Goal: Task Accomplishment & Management: Complete application form

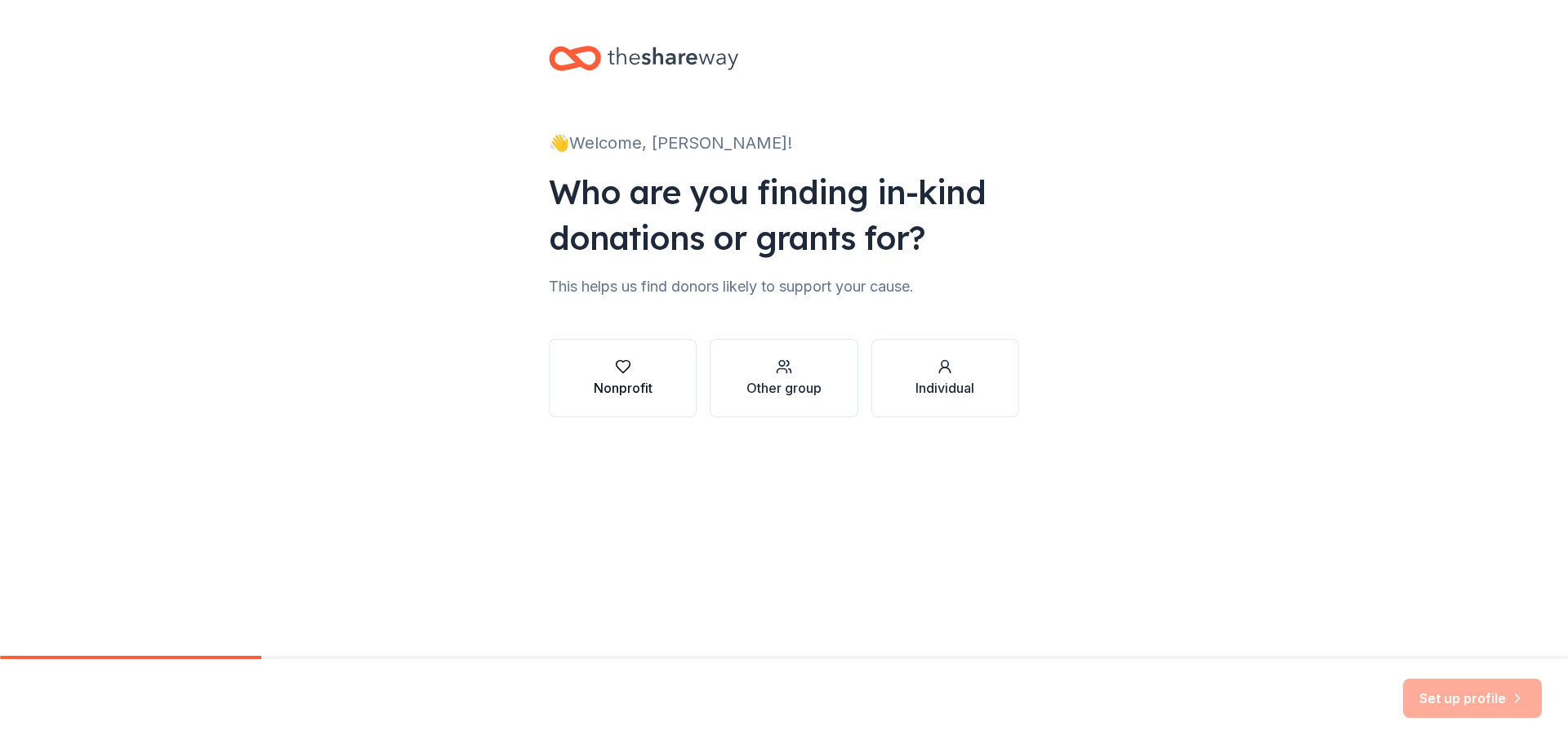
click at [619, 377] on div "Nonprofit" at bounding box center [623, 377] width 59 height 39
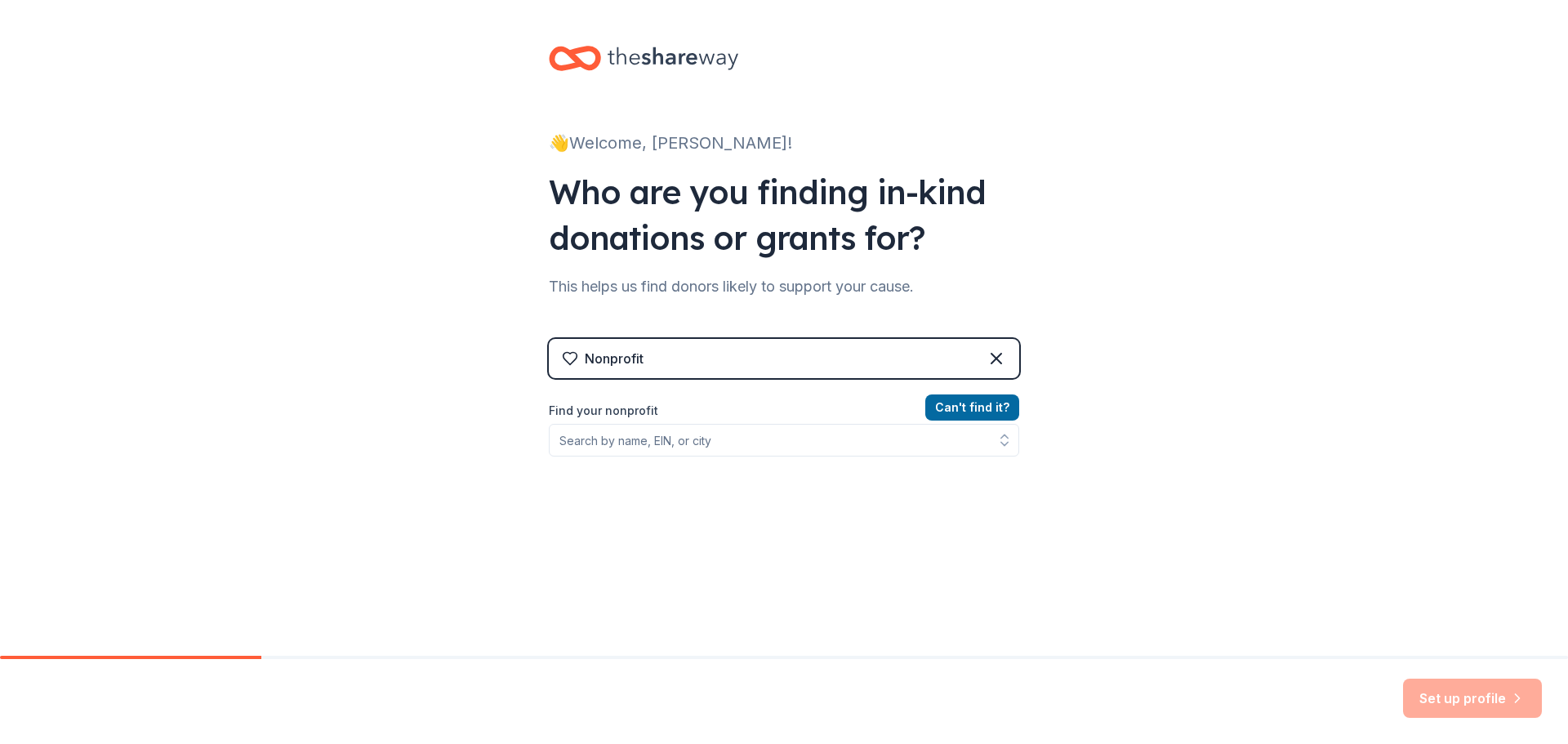
click at [614, 355] on div "Nonprofit" at bounding box center [614, 359] width 59 height 20
drag, startPoint x: 601, startPoint y: 356, endPoint x: 591, endPoint y: 430, distance: 74.7
click at [591, 430] on input "Find your nonprofit" at bounding box center [784, 440] width 471 height 32
paste input "[US_EMPLOYER_IDENTIFICATION_NUMBER]"
type input "[US_EMPLOYER_IDENTIFICATION_NUMBER]"
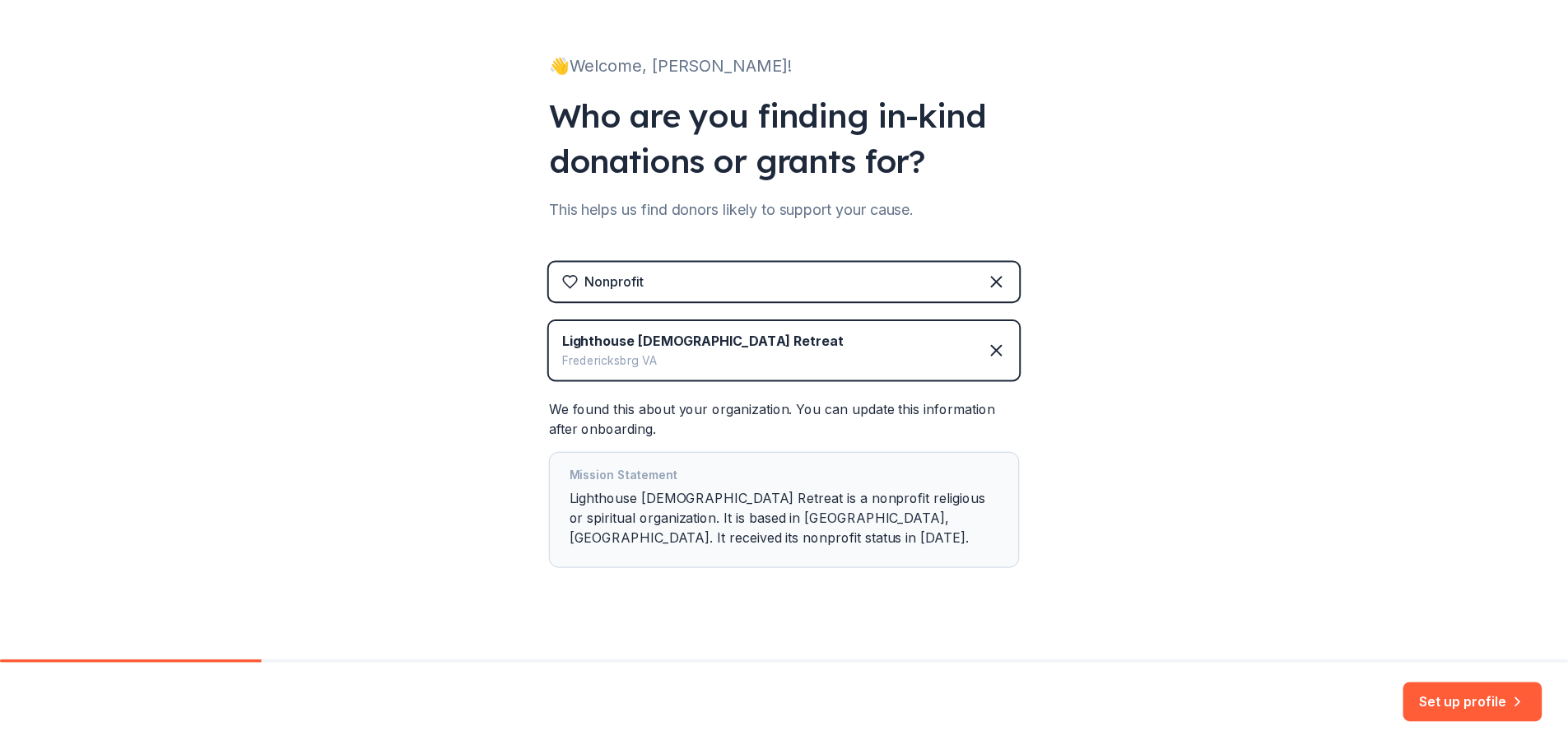
scroll to position [101, 0]
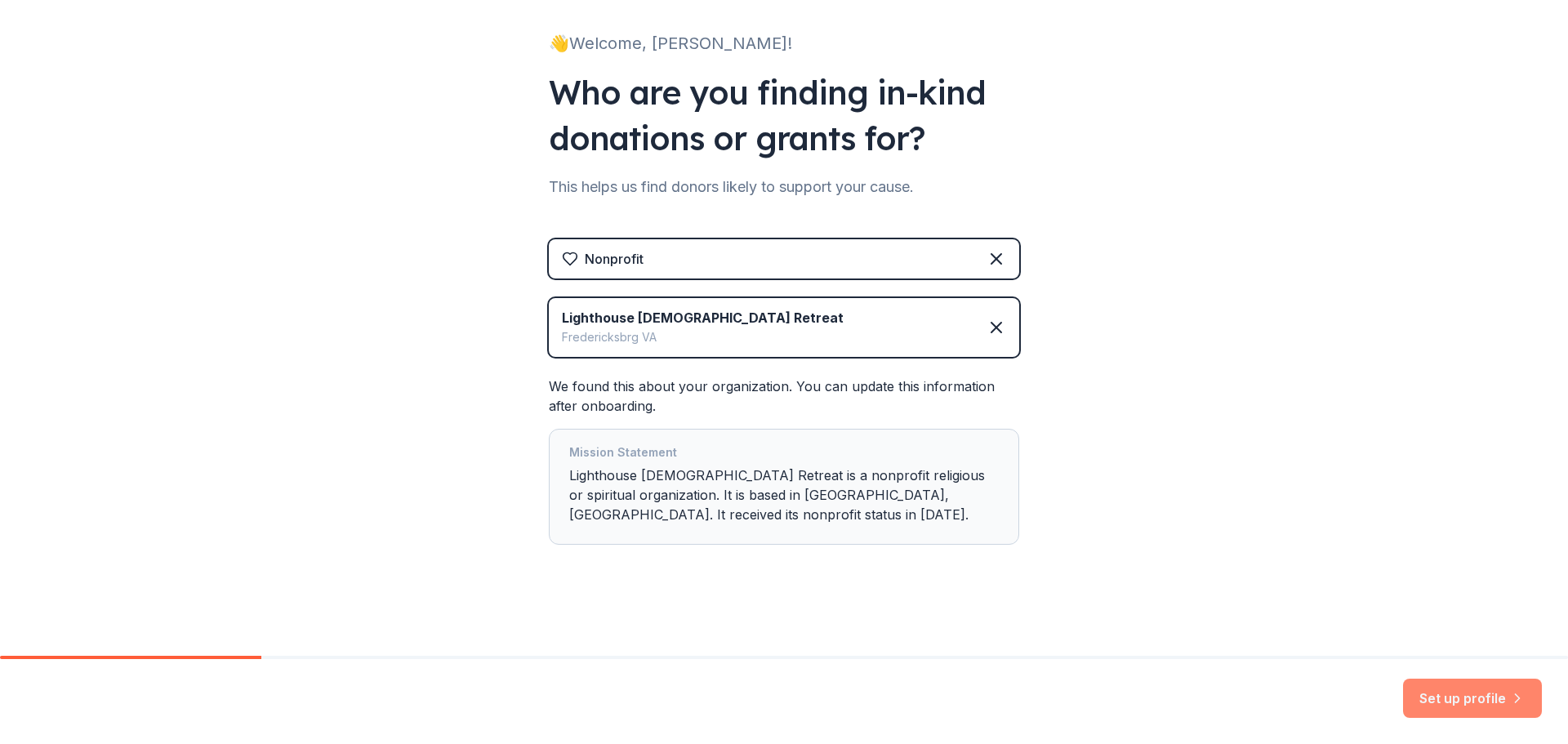
click at [1473, 701] on button "Set up profile" at bounding box center [1472, 697] width 139 height 39
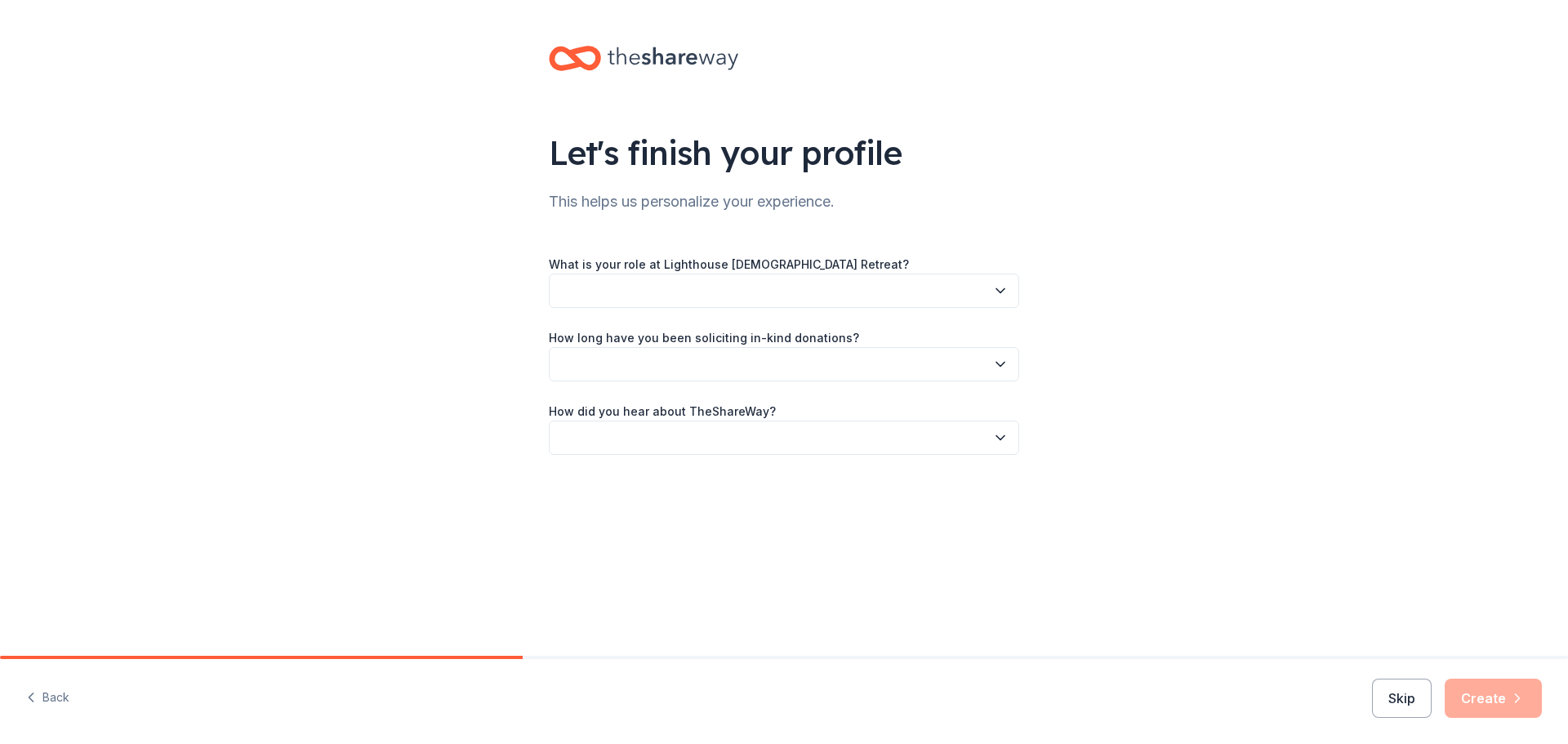
click at [1004, 288] on icon "button" at bounding box center [1001, 291] width 17 height 17
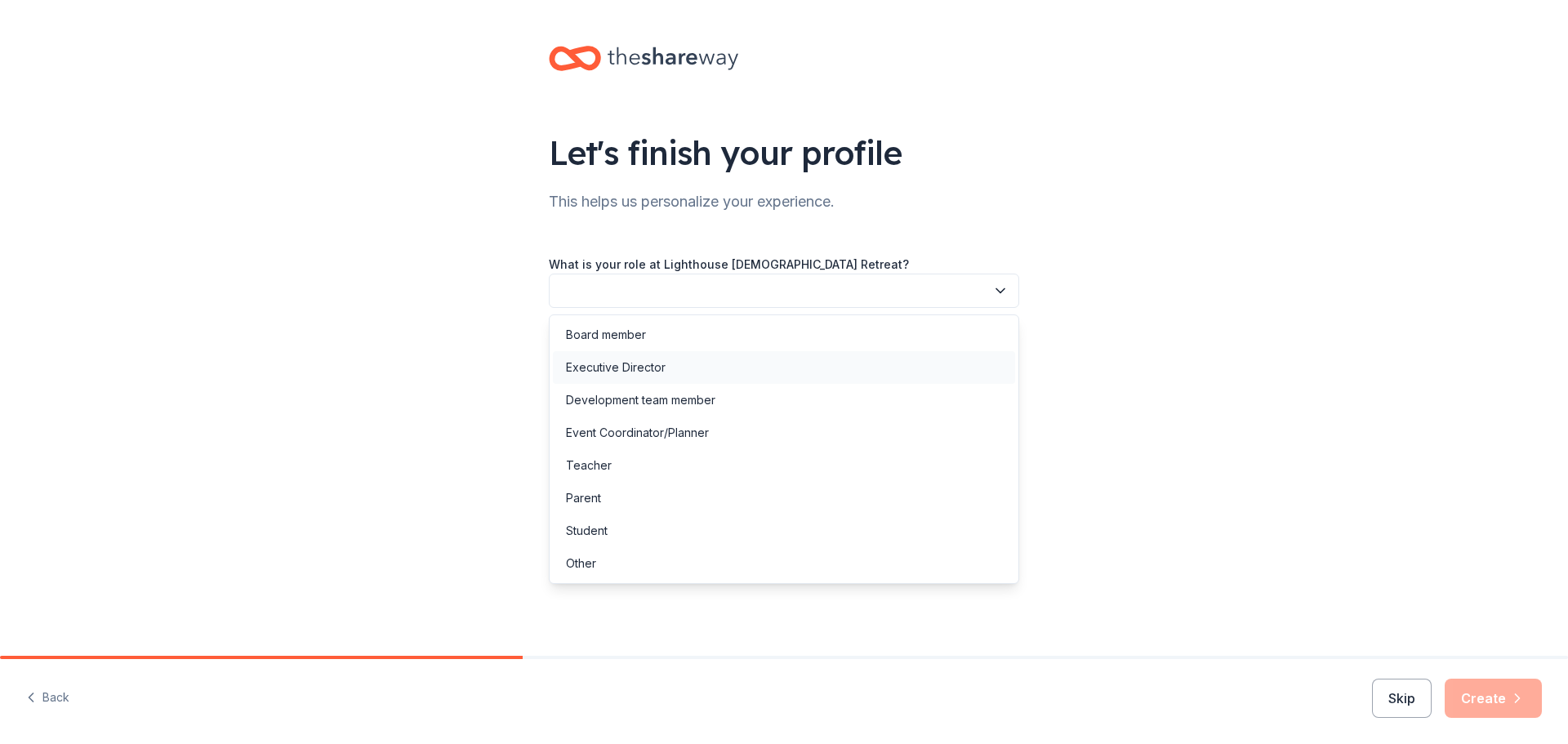
click at [639, 364] on div "Executive Director" at bounding box center [616, 367] width 100 height 20
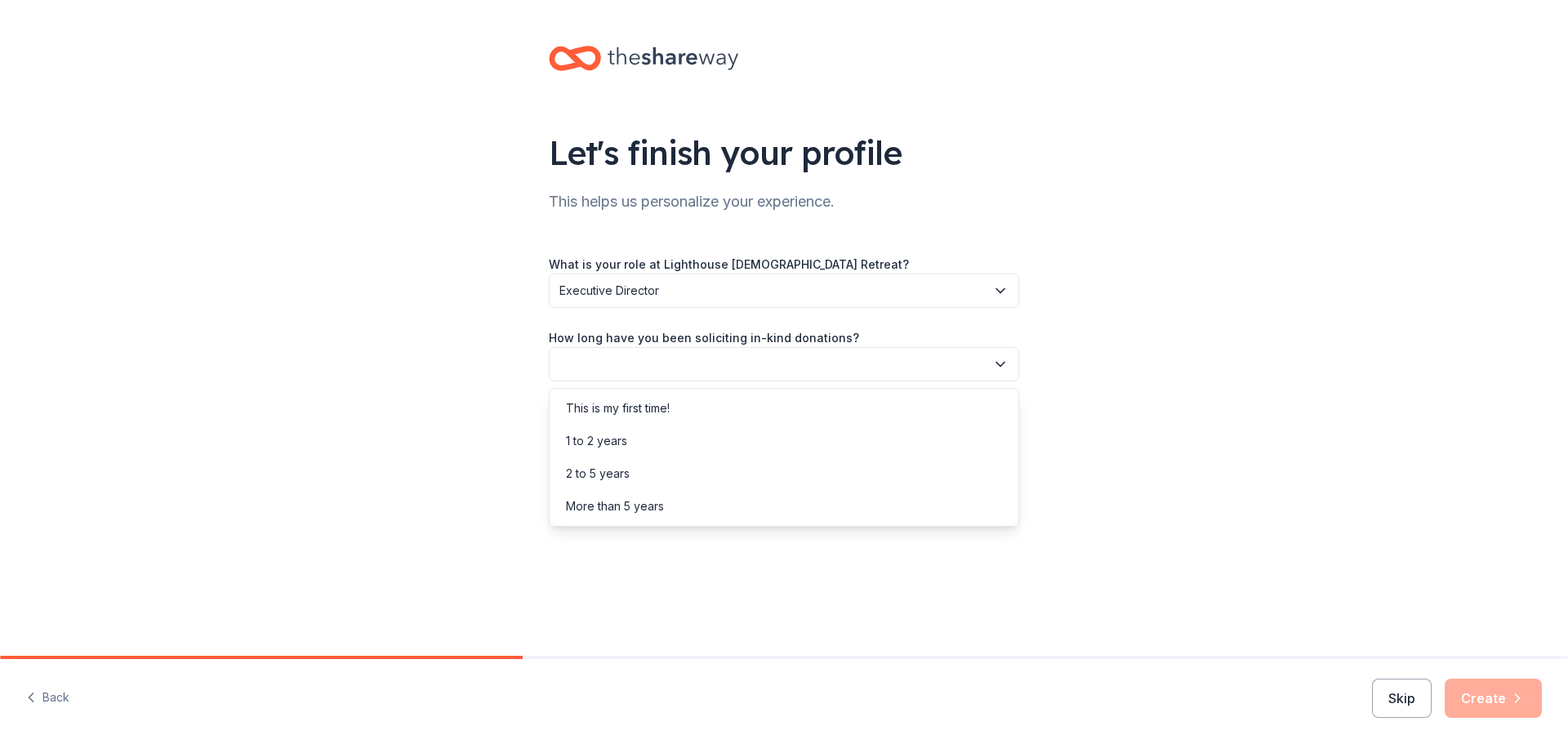
click at [1003, 361] on icon "button" at bounding box center [1001, 364] width 17 height 17
click at [629, 406] on div "This is my first time!" at bounding box center [618, 408] width 104 height 20
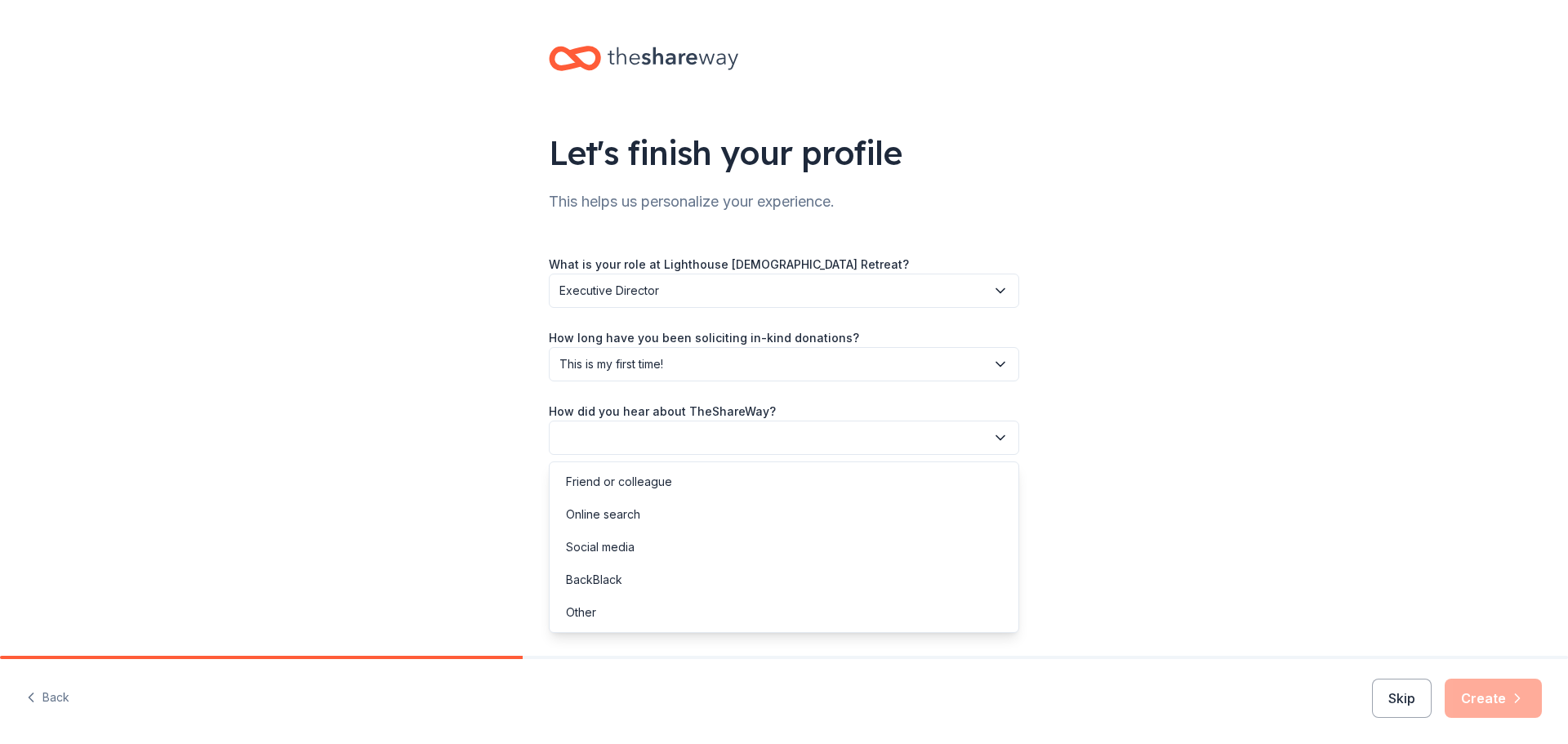
click at [1002, 436] on icon "button" at bounding box center [1001, 438] width 17 height 17
click at [646, 510] on div "Online search" at bounding box center [784, 514] width 462 height 32
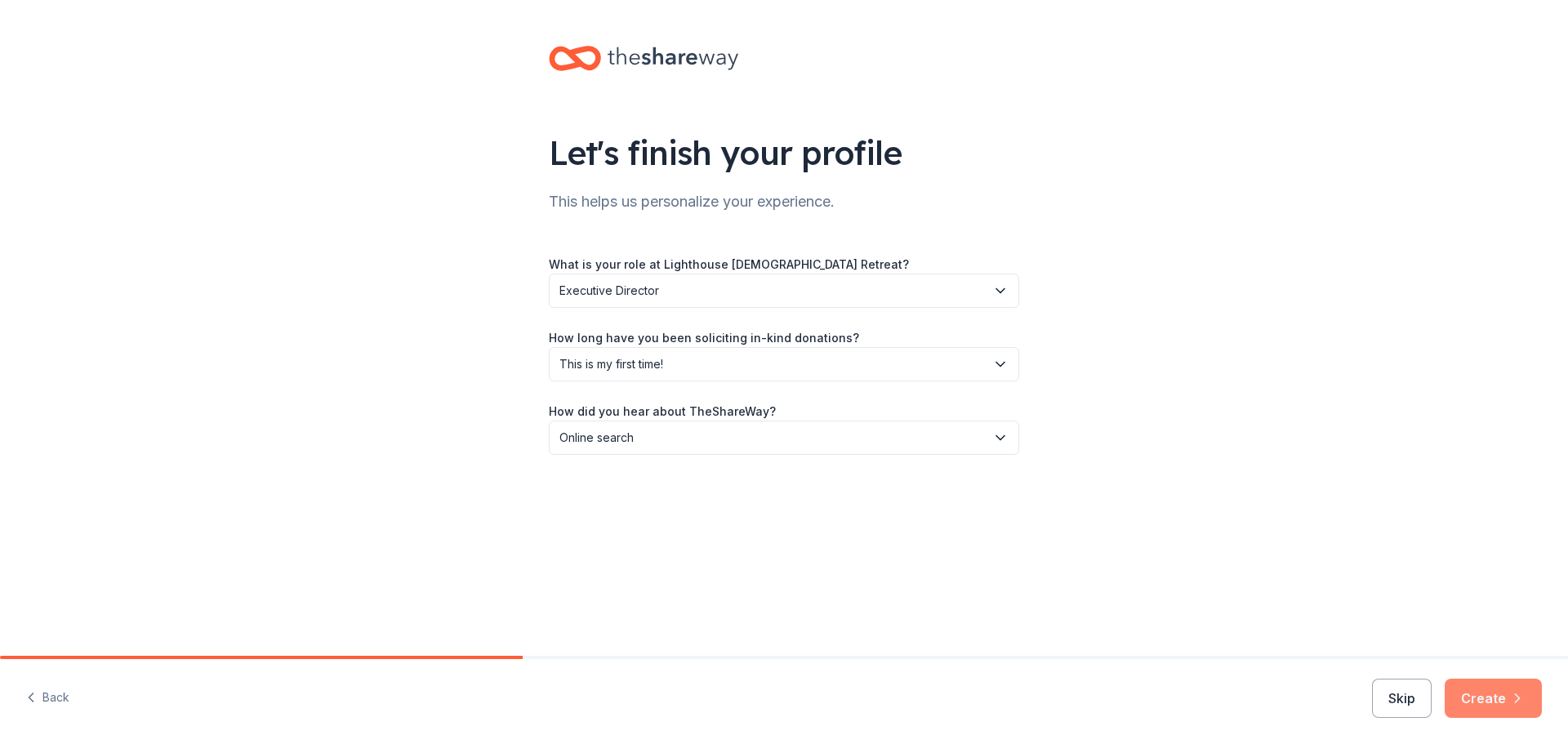
click at [1487, 697] on button "Create" at bounding box center [1493, 697] width 97 height 39
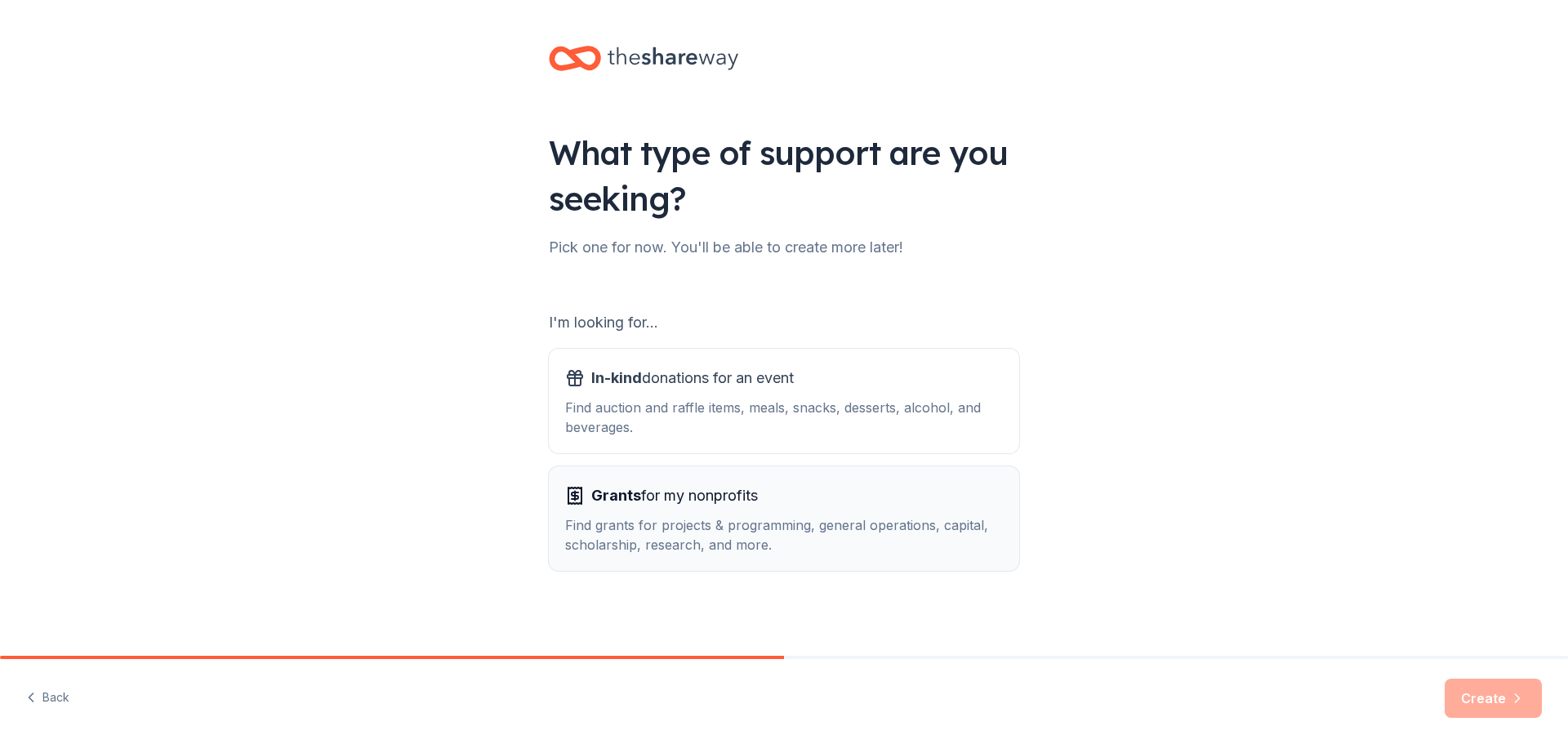
click at [785, 520] on div "Find grants for projects & programming, general operations, capital, scholarshi…" at bounding box center [784, 535] width 438 height 39
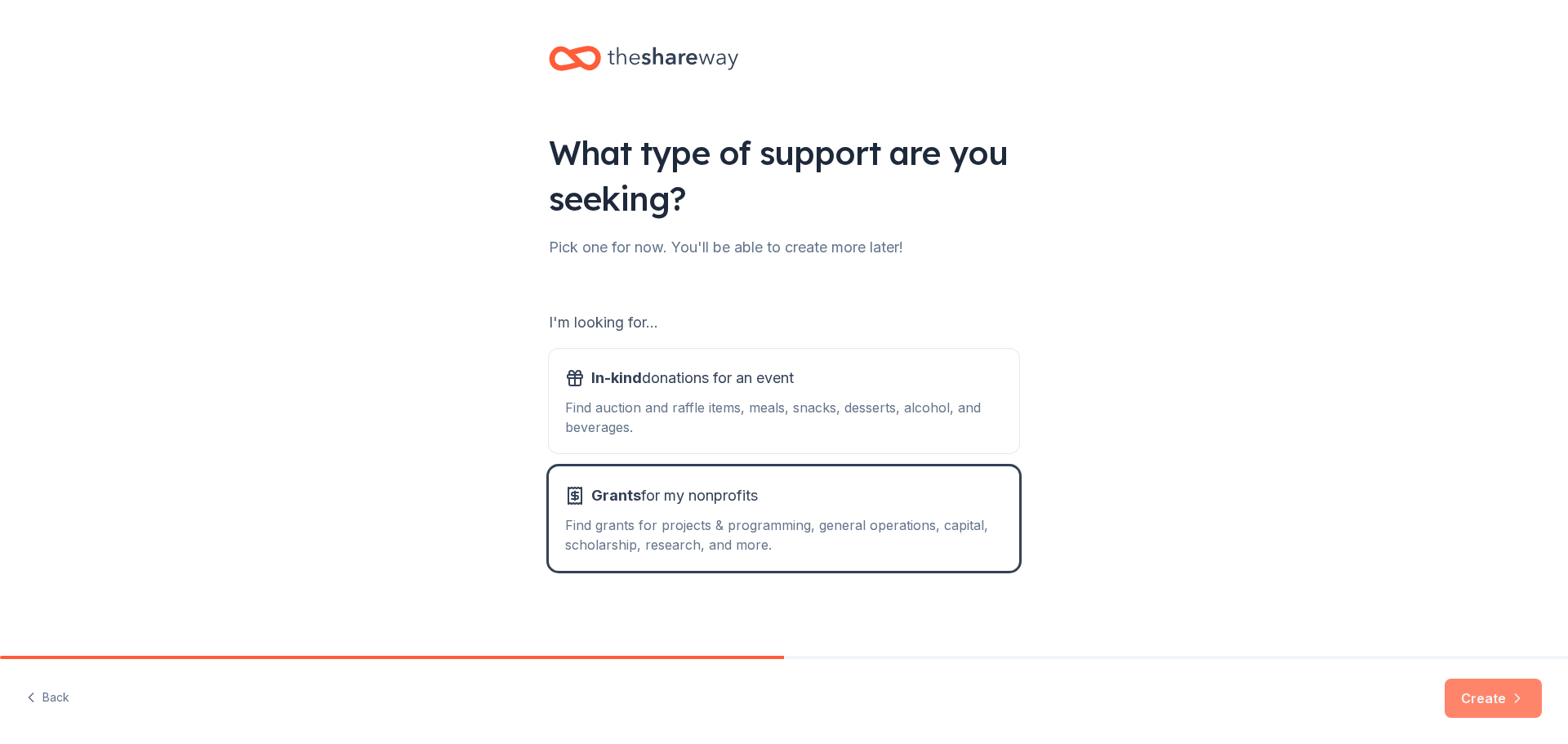
click at [1498, 694] on button "Create" at bounding box center [1493, 697] width 97 height 39
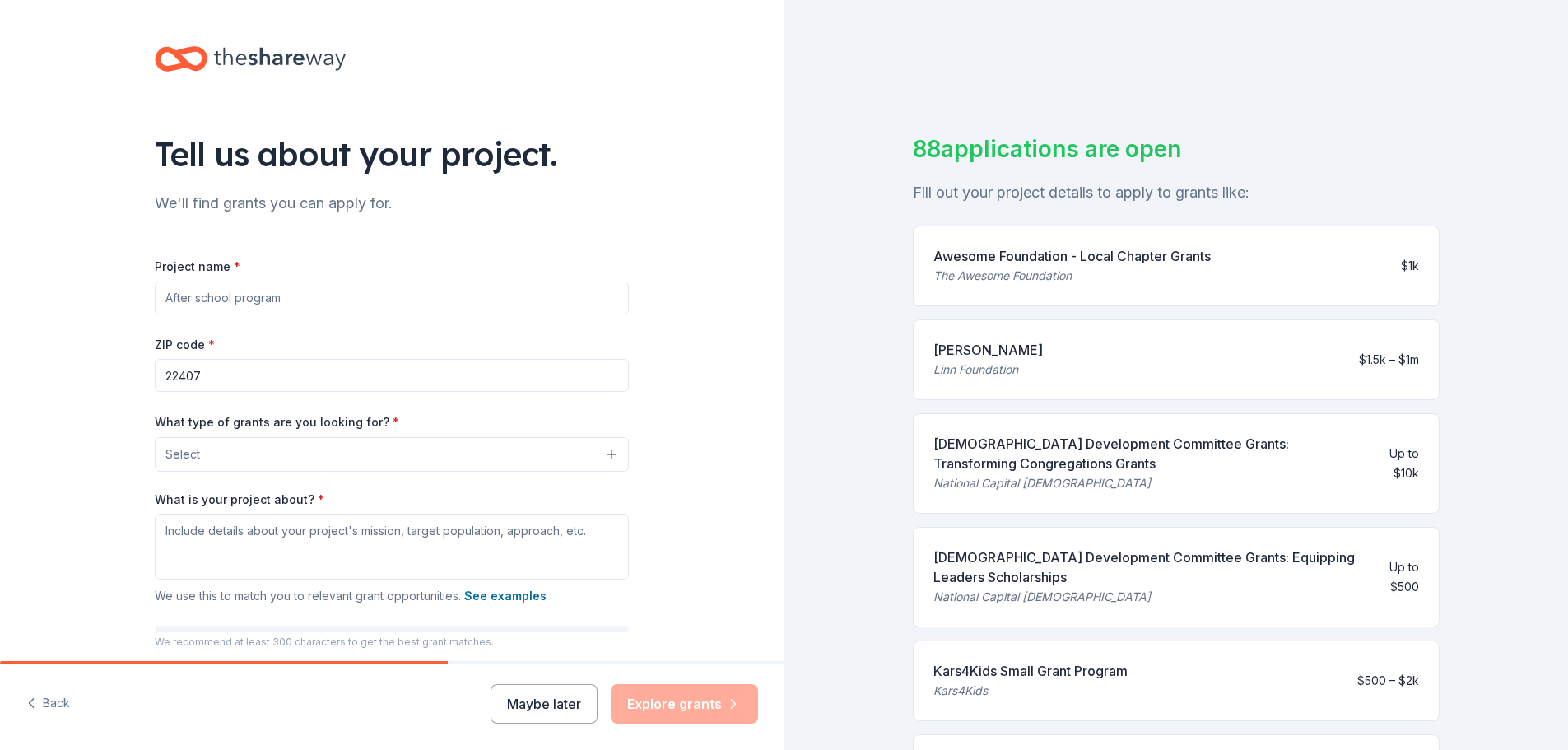
click at [167, 296] on input "Project name *" at bounding box center [392, 297] width 474 height 33
type input "Purchase land"
click at [205, 376] on input "22407" at bounding box center [392, 375] width 474 height 33
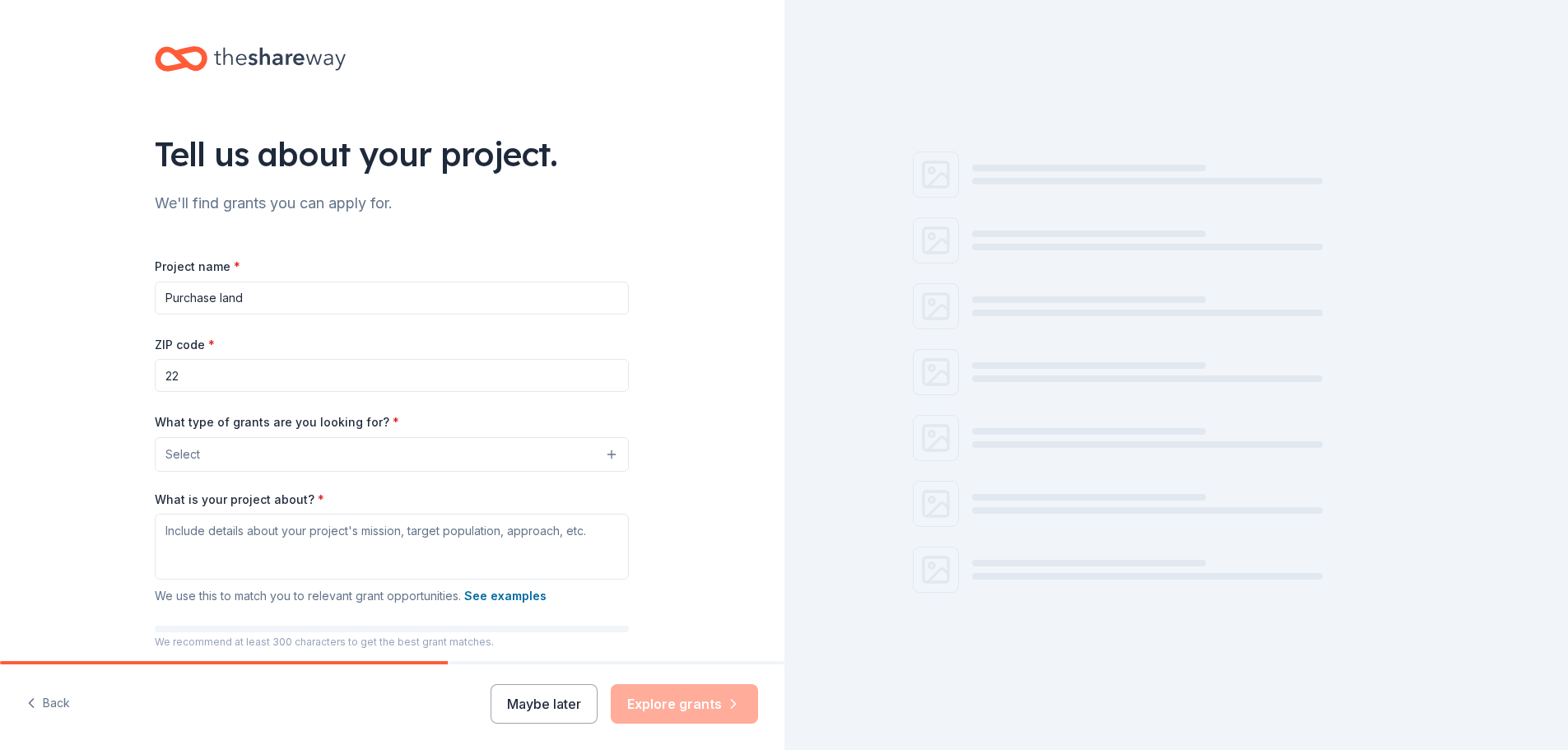
type input "2"
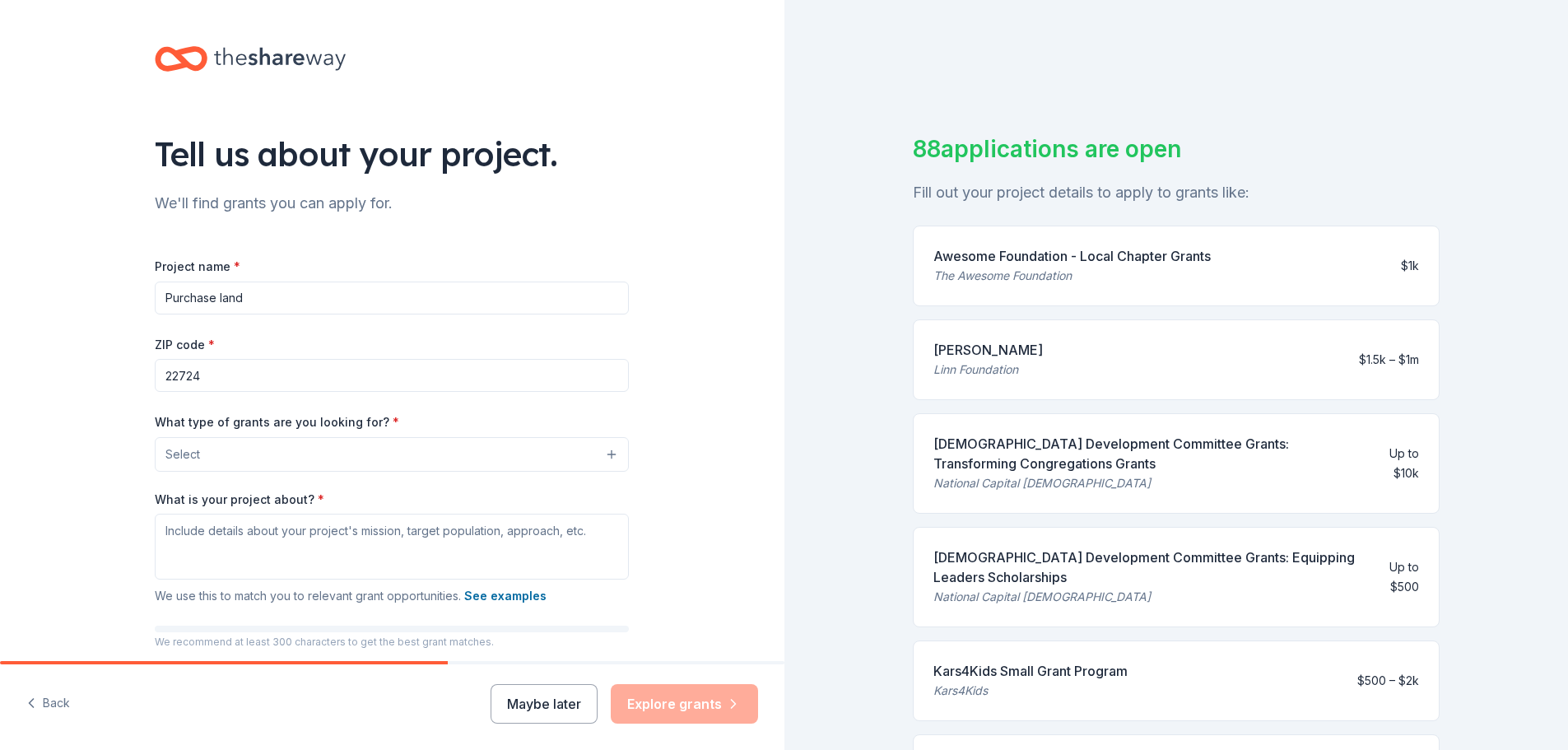
type input "22724"
click at [604, 453] on button "Select" at bounding box center [395, 454] width 474 height 34
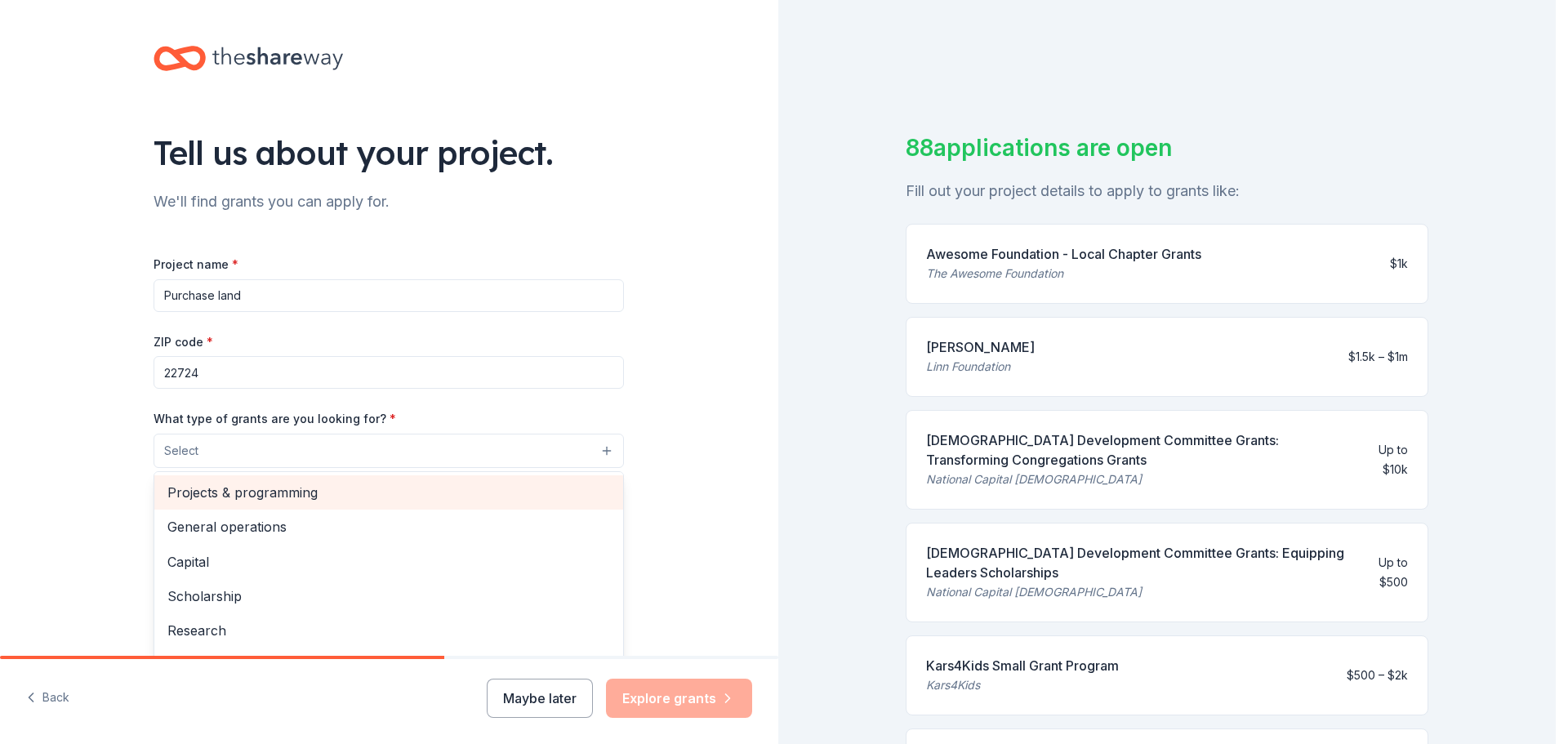
click at [333, 495] on span "Projects & programming" at bounding box center [388, 493] width 443 height 22
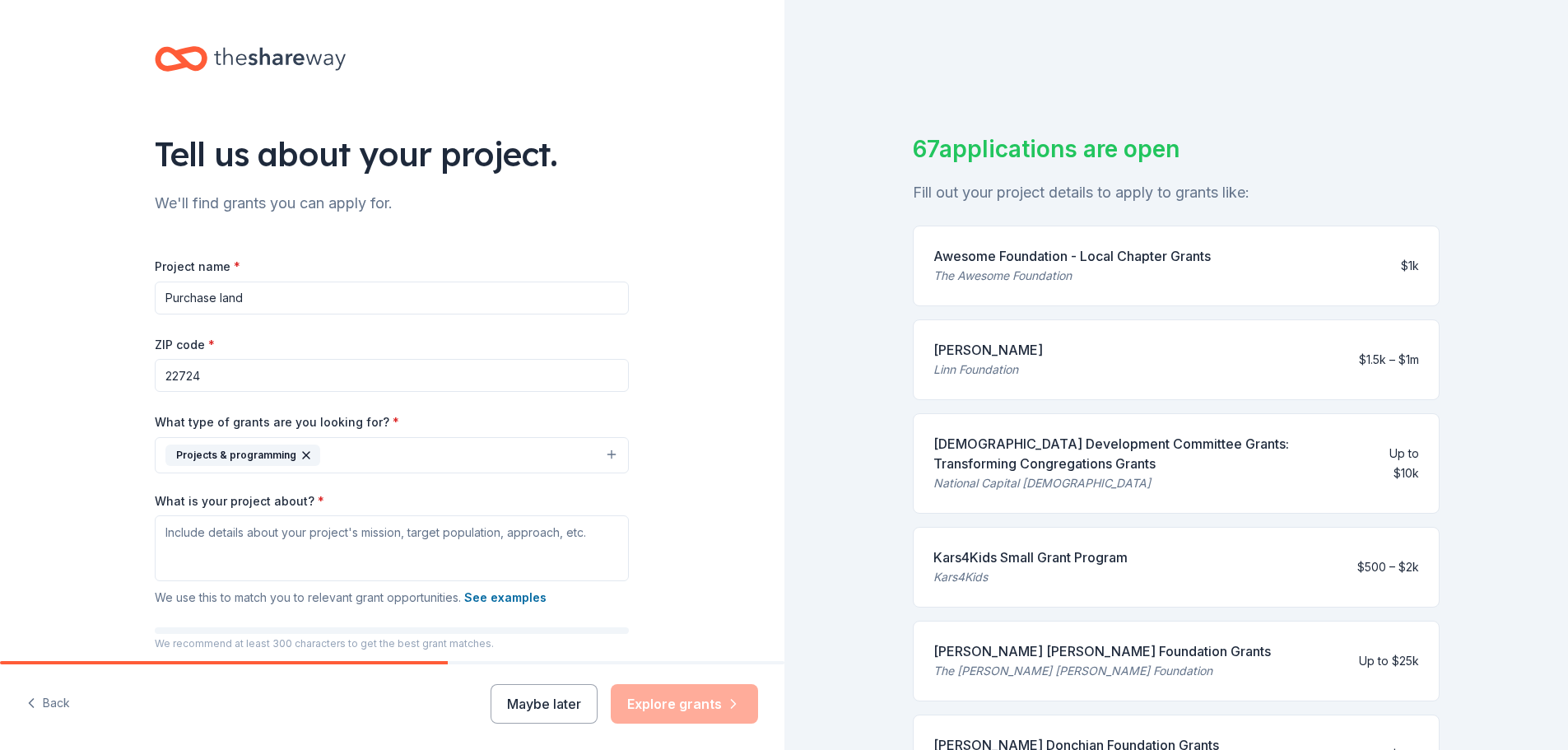
click at [358, 452] on button "Projects & programming" at bounding box center [392, 455] width 474 height 36
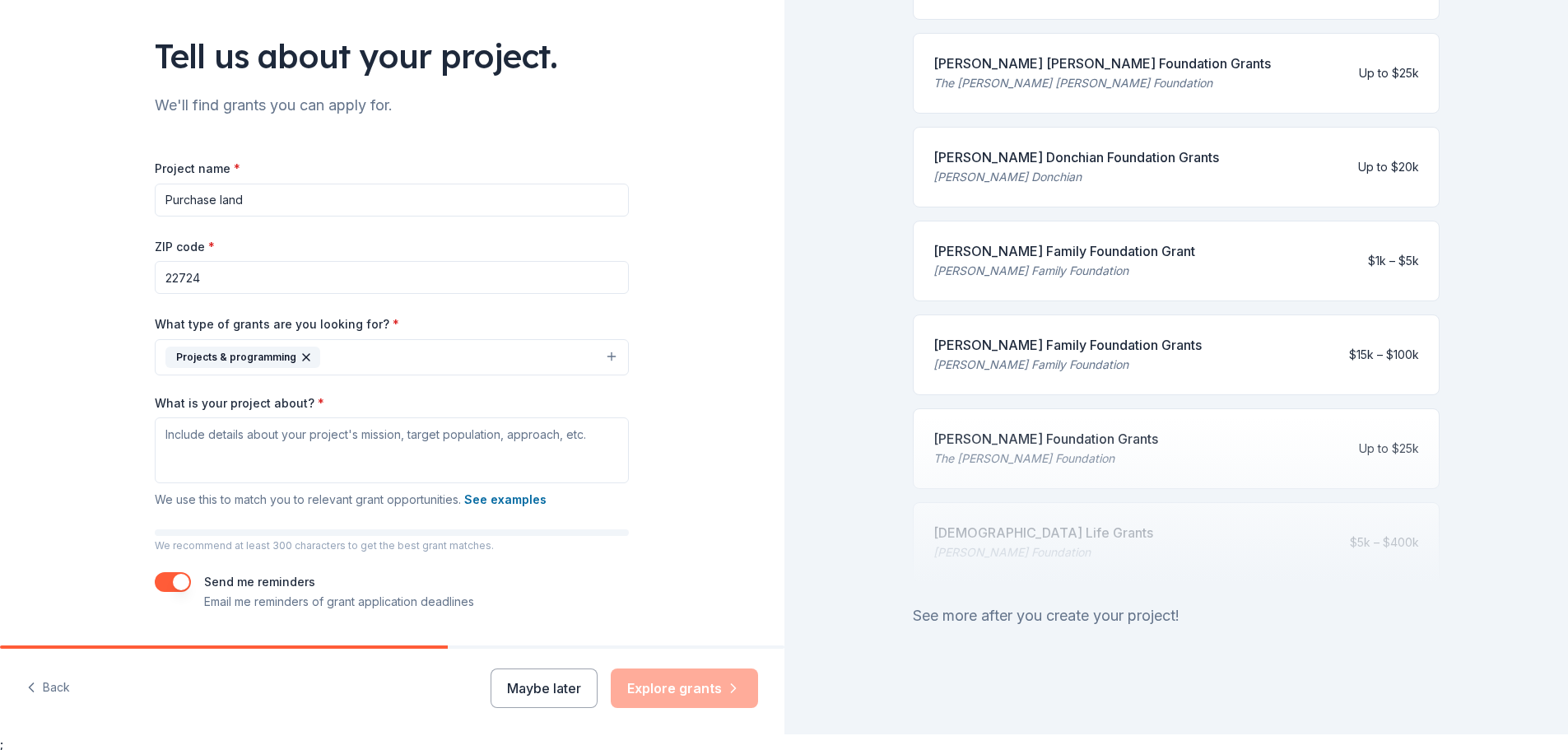
scroll to position [20, 0]
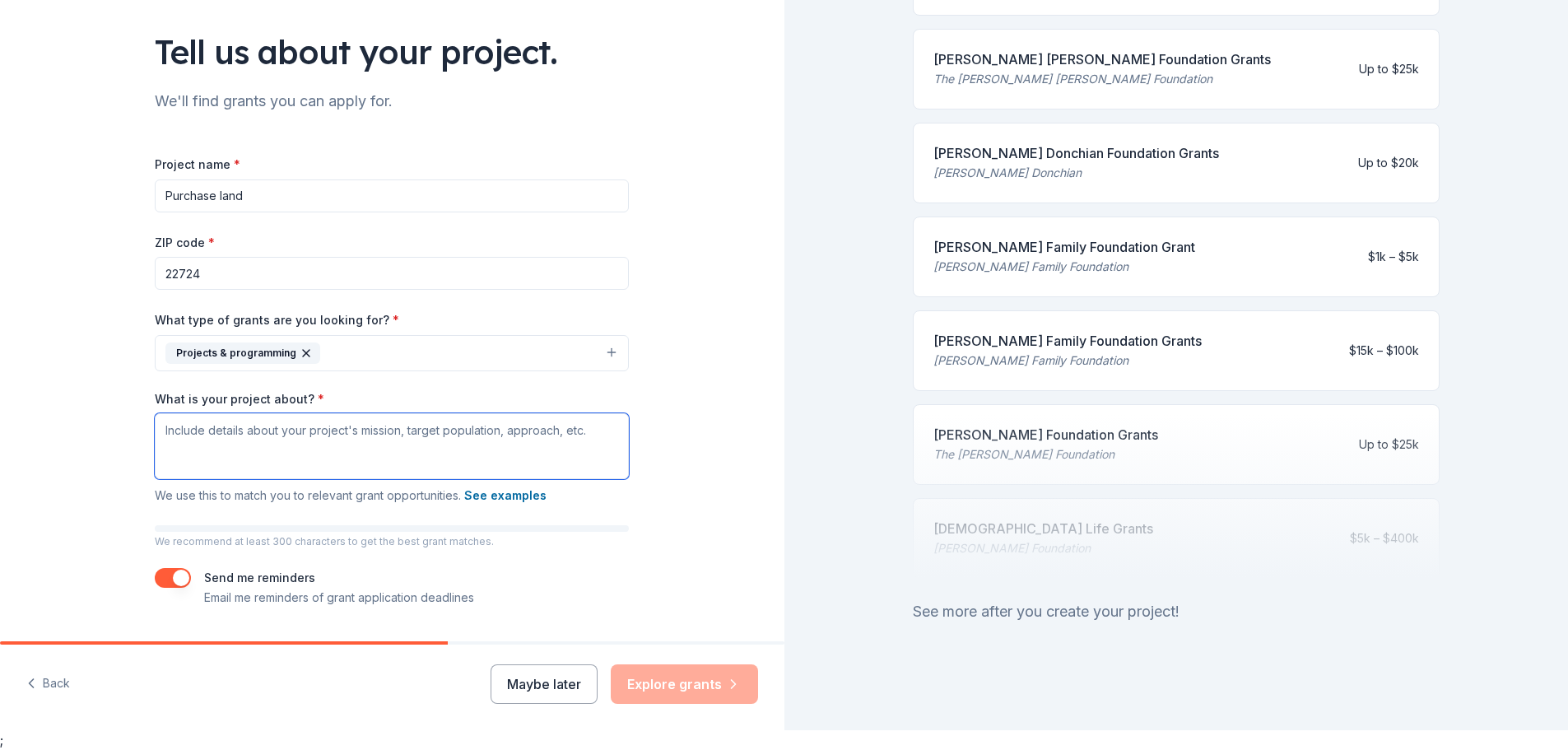
paste textarea "At the Lighthouse our mission for many decades has always been rooted in faith—…"
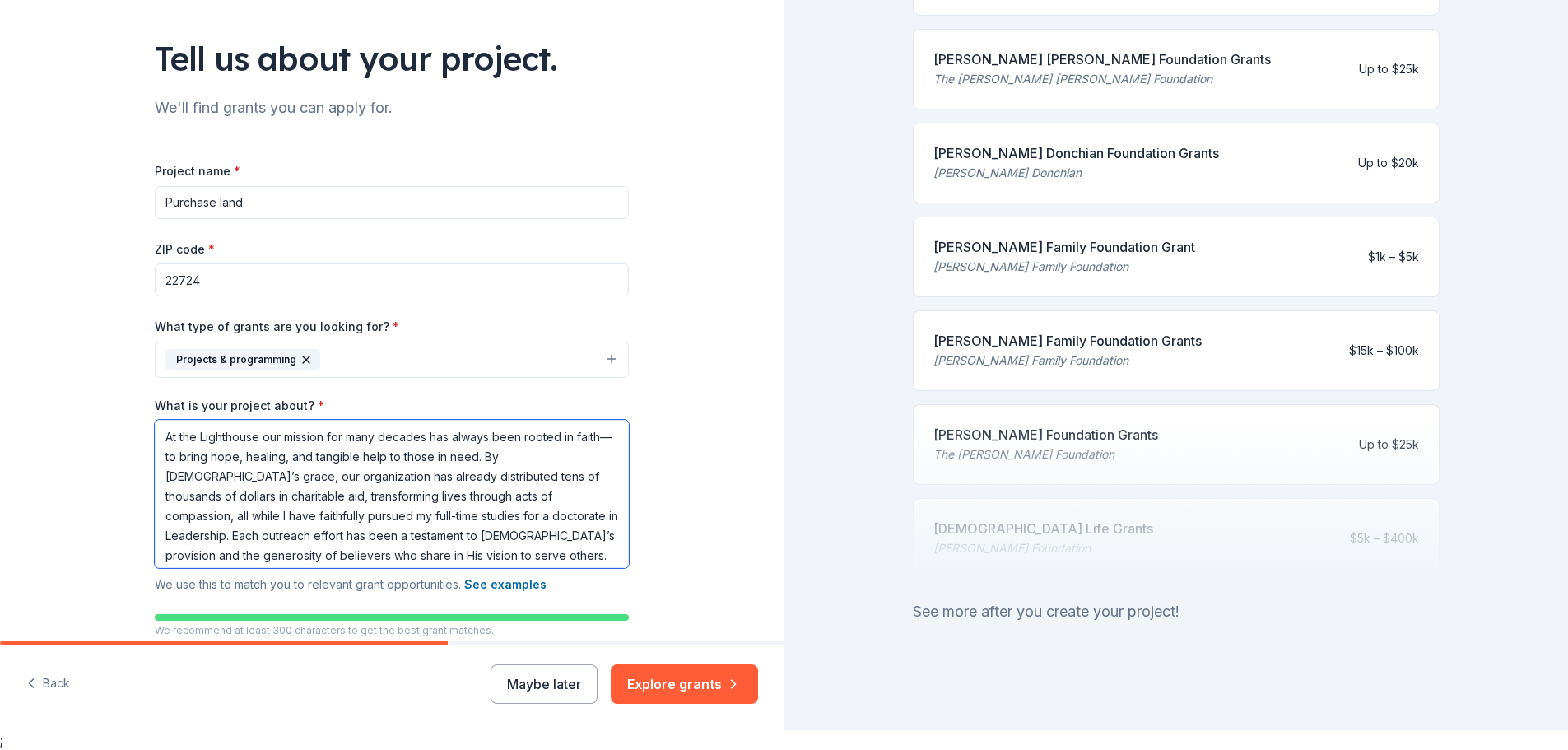
scroll to position [164, 0]
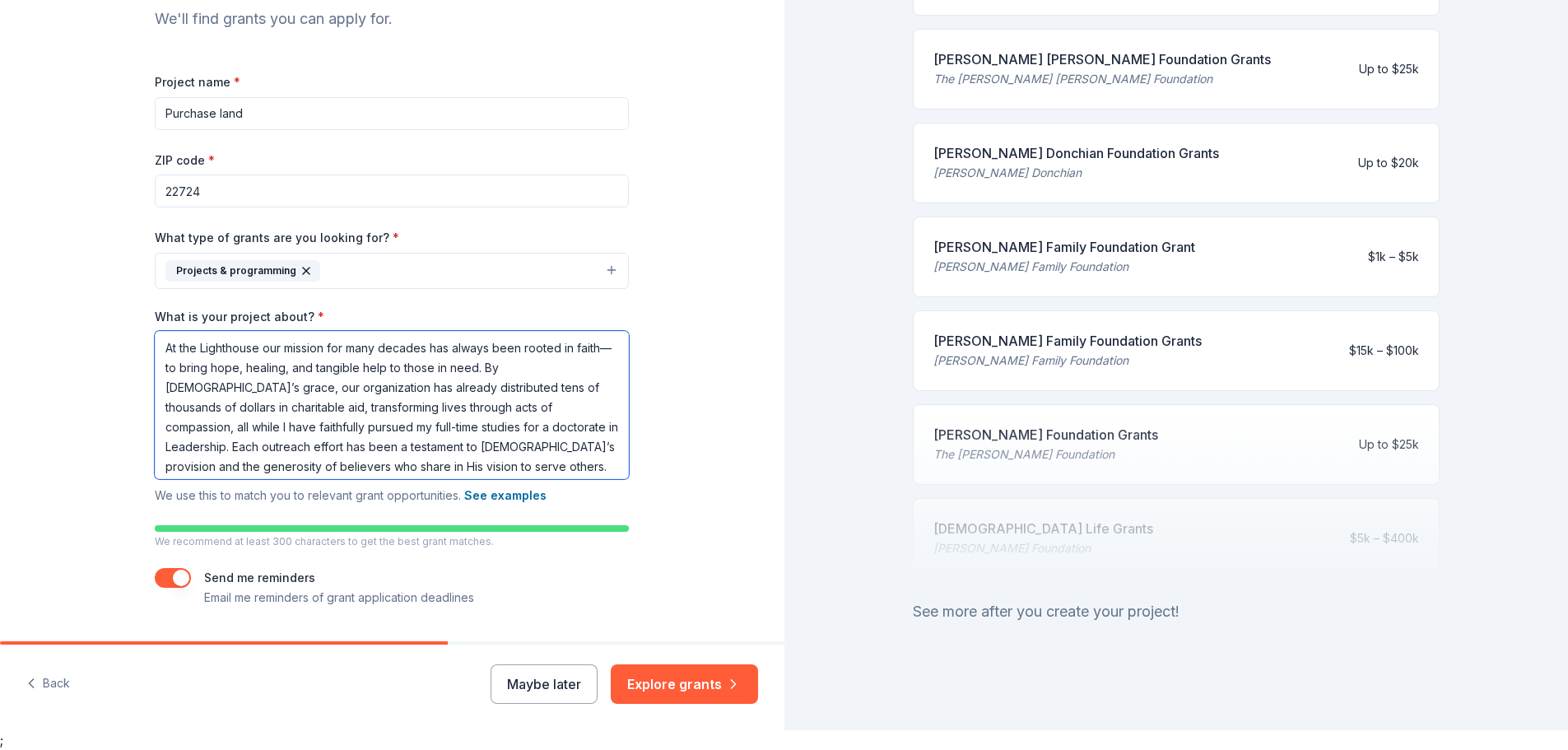
click at [358, 466] on textarea "At the Lighthouse our mission for many decades has always been rooted in faith—…" at bounding box center [392, 405] width 474 height 148
paste textarea "Our mission is to build lives to impact the world. Provide a servant leadership…"
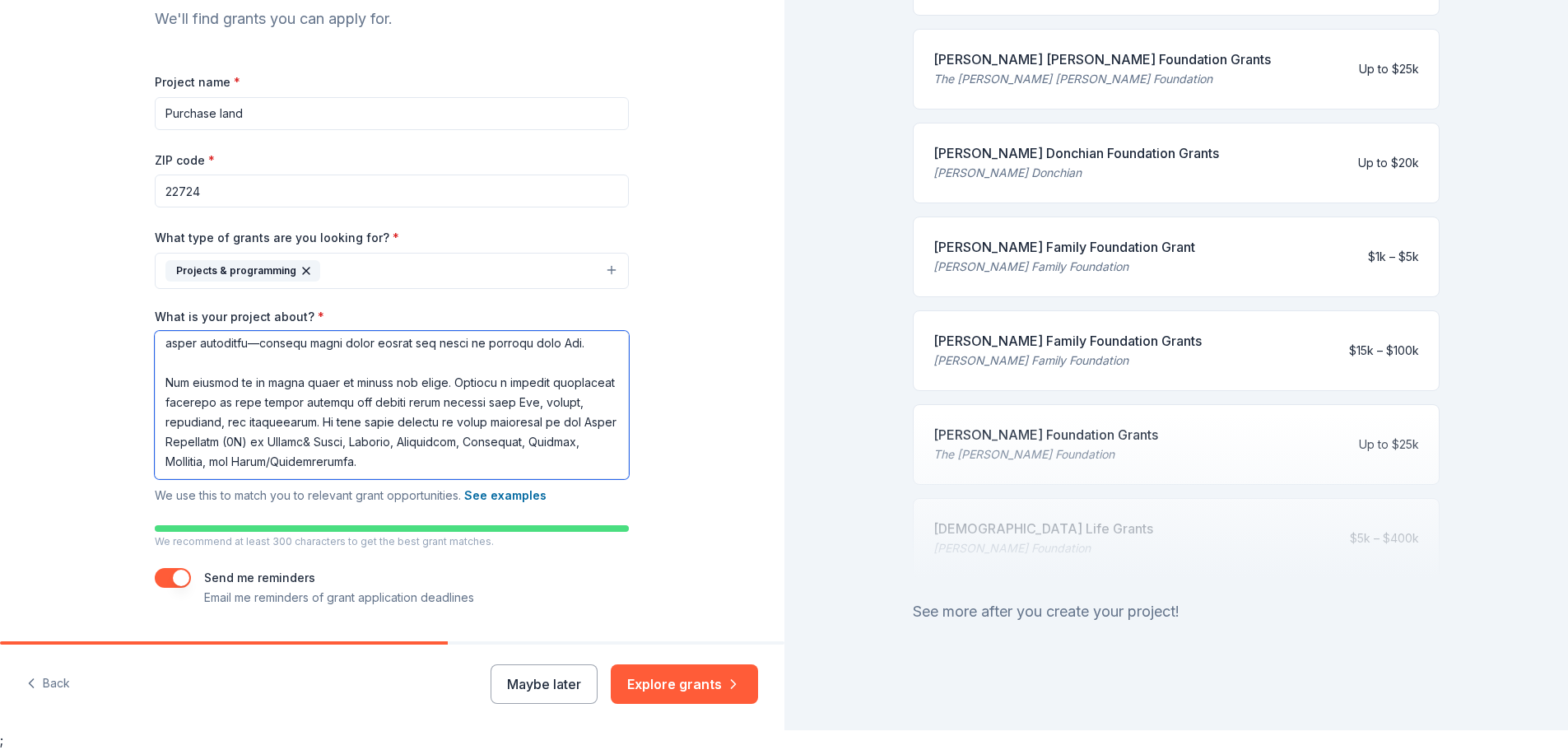
scroll to position [380, 0]
drag, startPoint x: 158, startPoint y: 351, endPoint x: 583, endPoint y: 442, distance: 434.6
click at [583, 442] on textarea "What is your project about? *" at bounding box center [392, 405] width 474 height 148
type textarea "At the Lighthouse our mission for many decades has always been rooted in faith—…"
click at [525, 457] on textarea "What is your project about? *" at bounding box center [392, 405] width 474 height 148
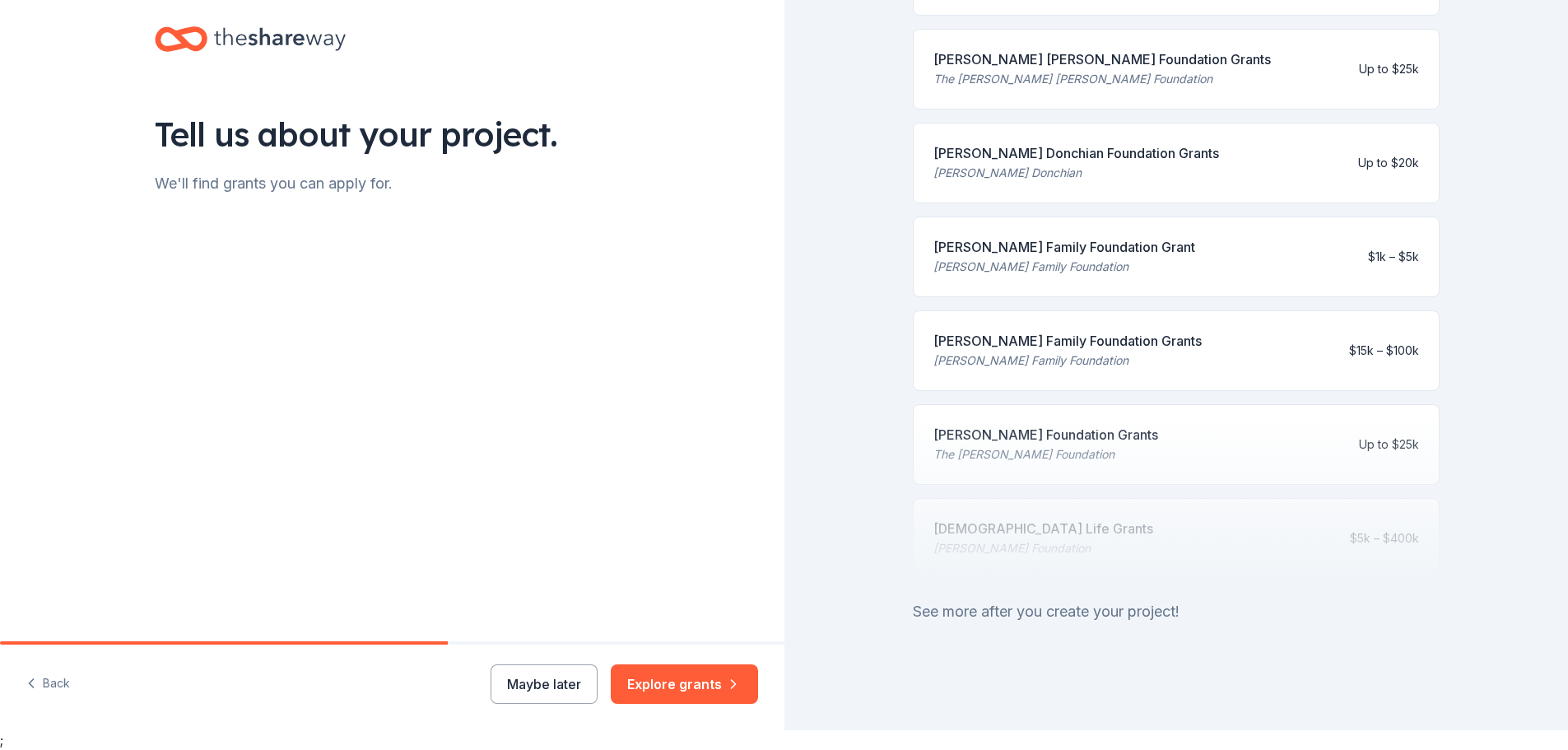
scroll to position [0, 0]
click at [673, 681] on button "Explore grants" at bounding box center [684, 684] width 147 height 39
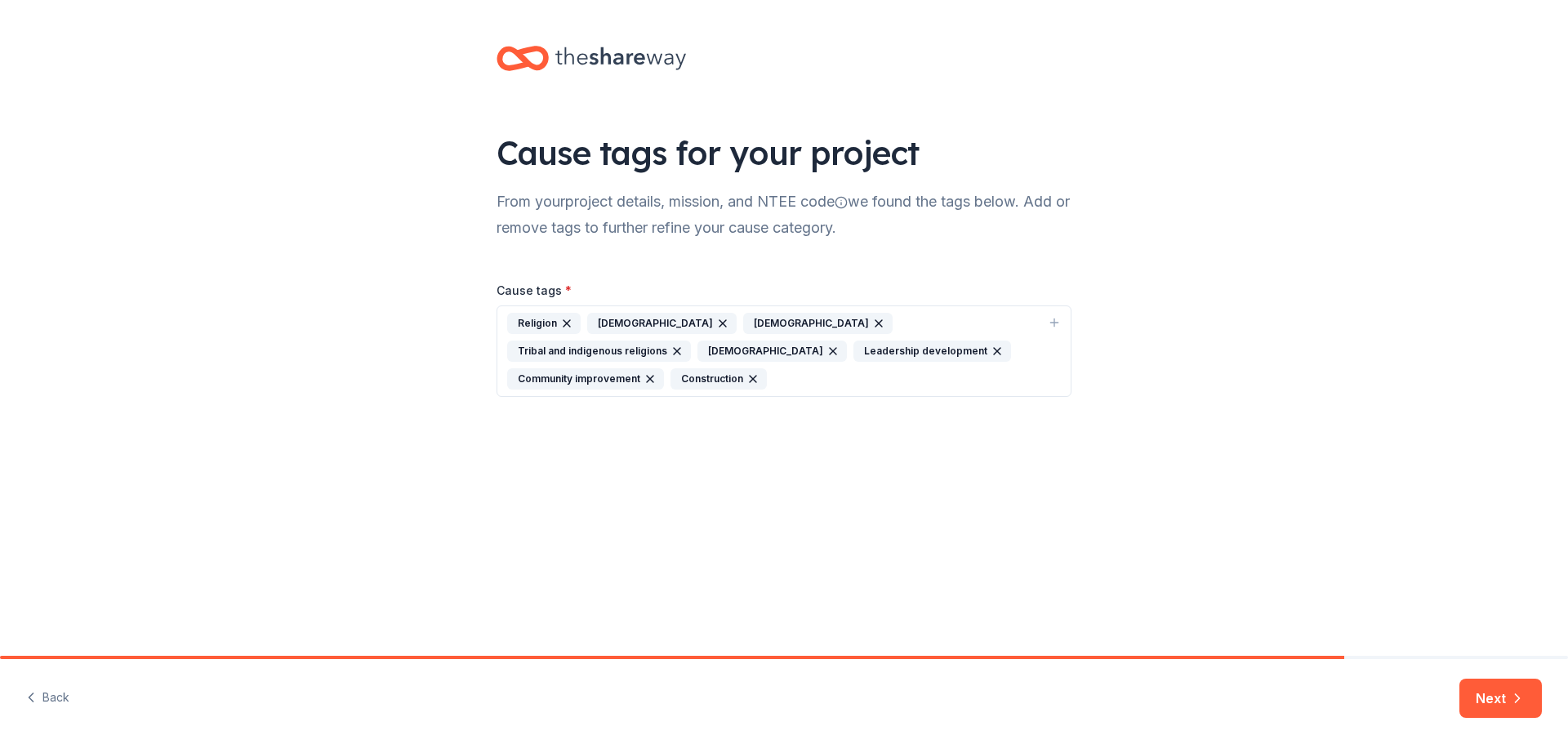
click at [643, 477] on div "Cause tags for your project From your project details, mission, and NTEE code w…" at bounding box center [784, 328] width 1568 height 656
click at [847, 341] on div "Christianity" at bounding box center [772, 352] width 150 height 22
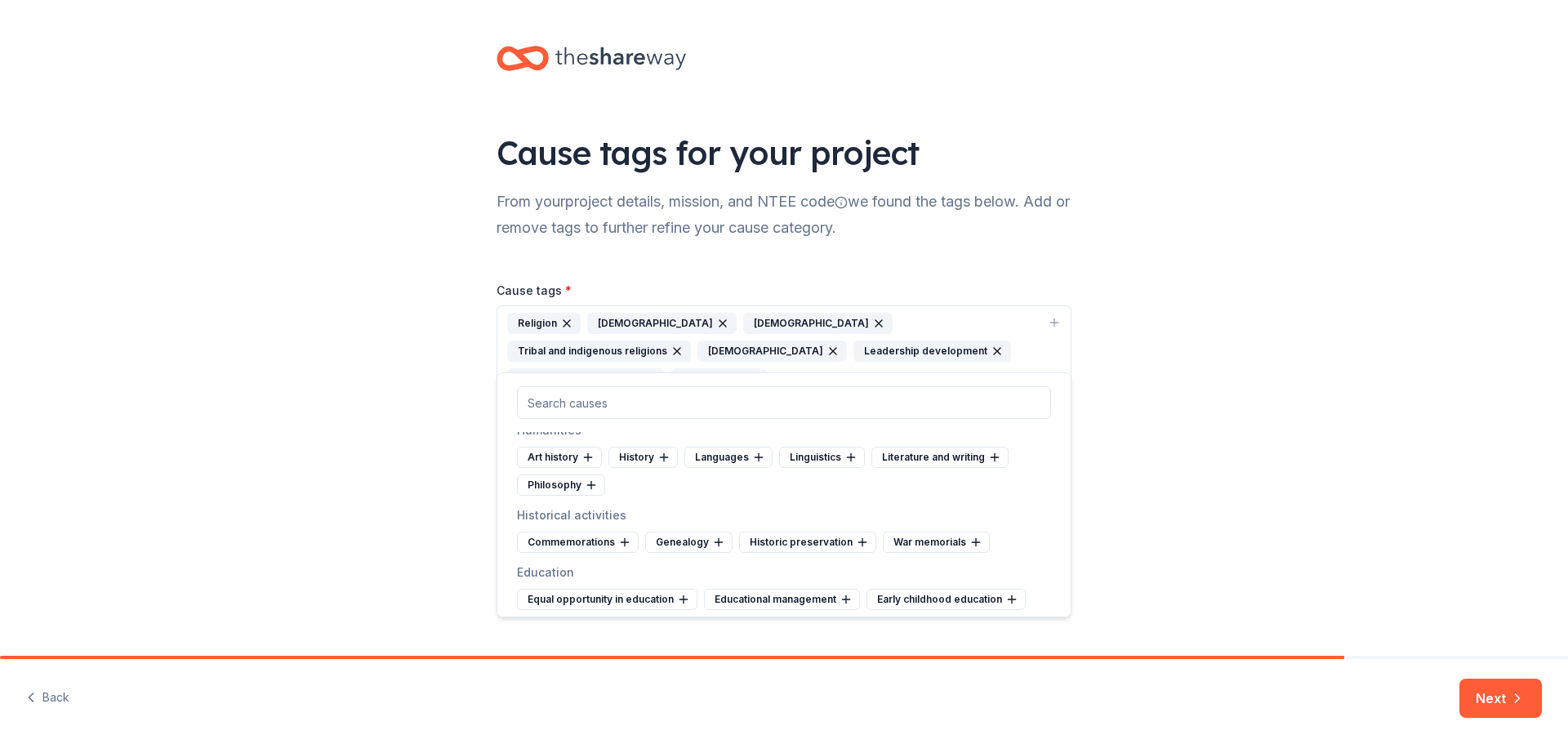
scroll to position [572, 0]
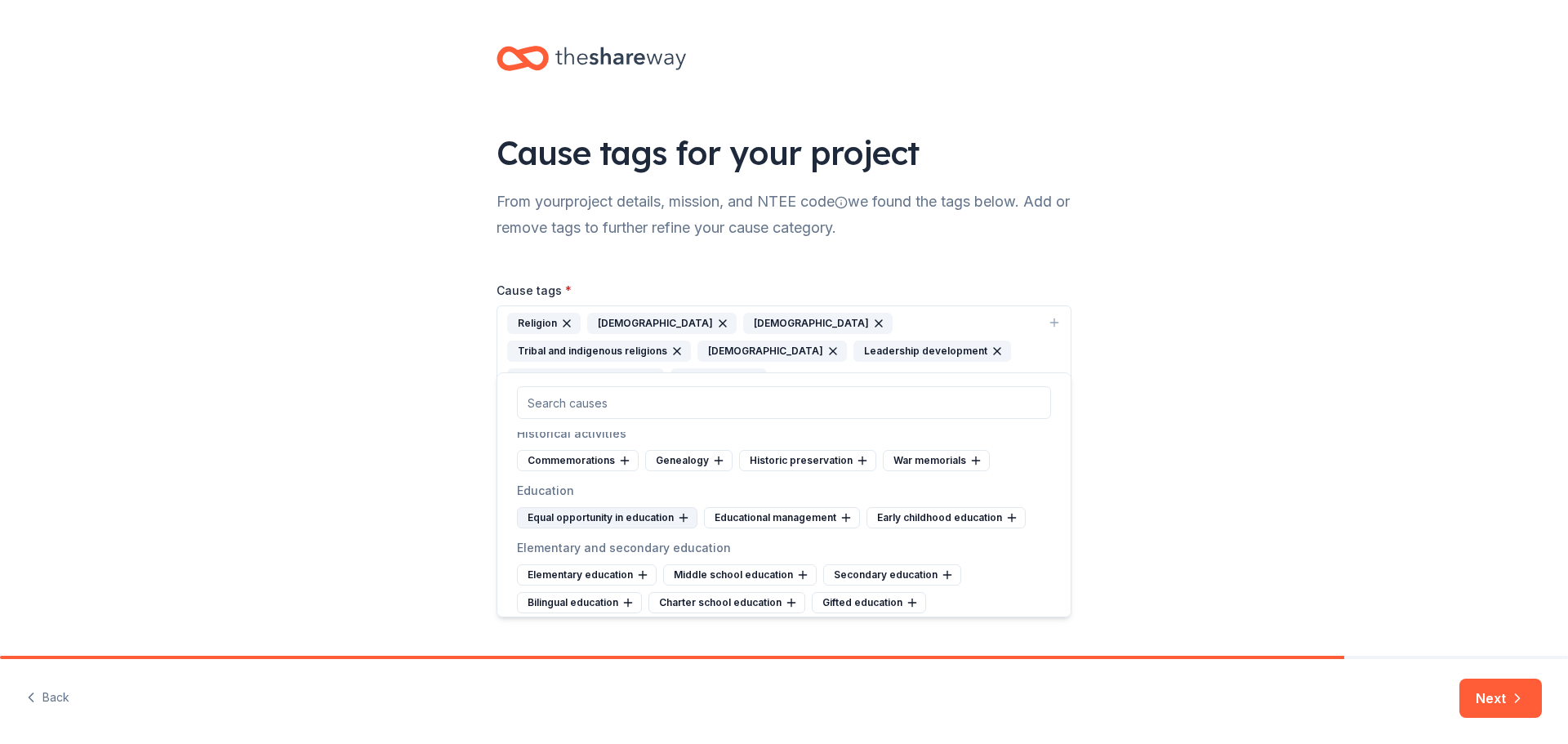
click at [630, 517] on div "Equal opportunity in education" at bounding box center [607, 518] width 180 height 22
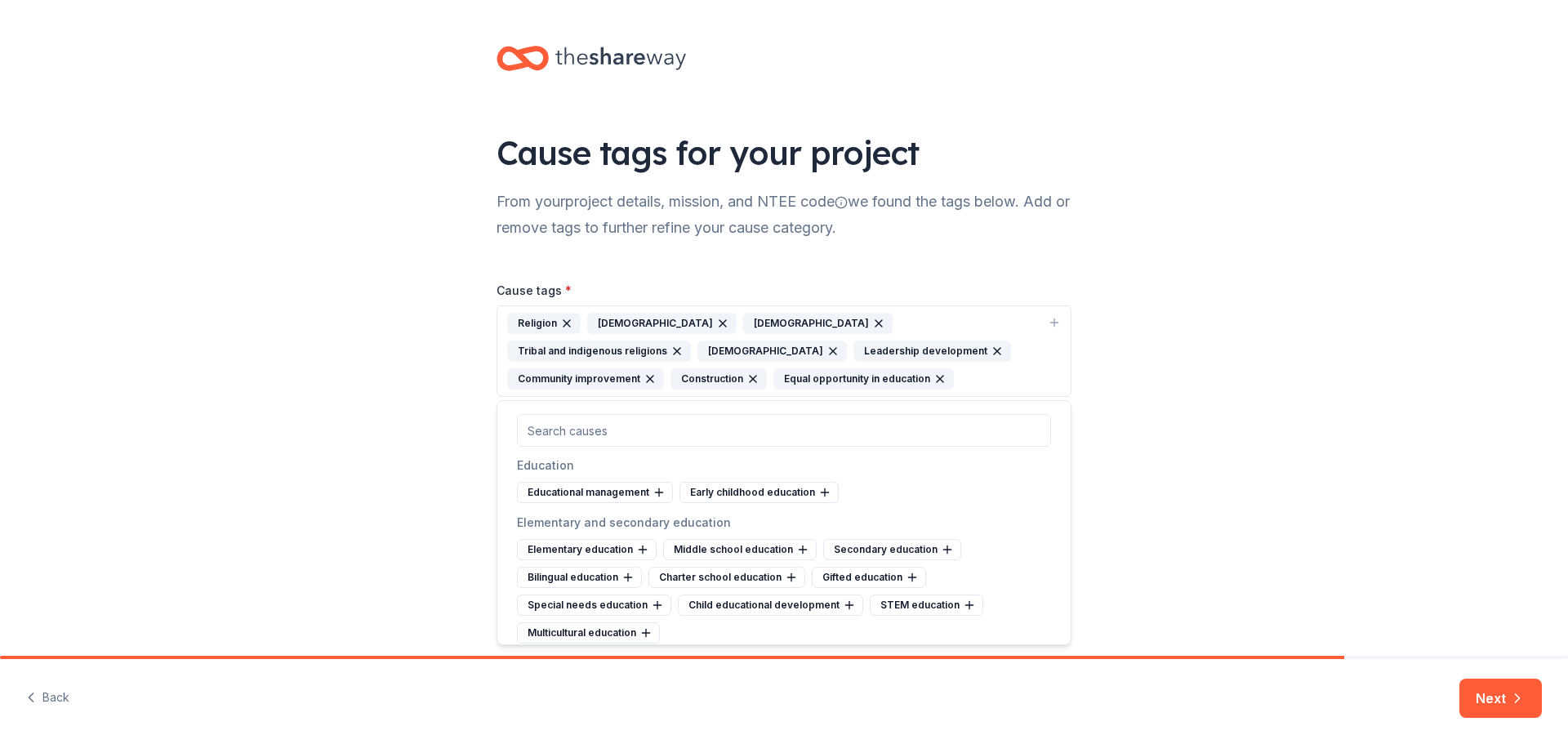
scroll to position [653, 0]
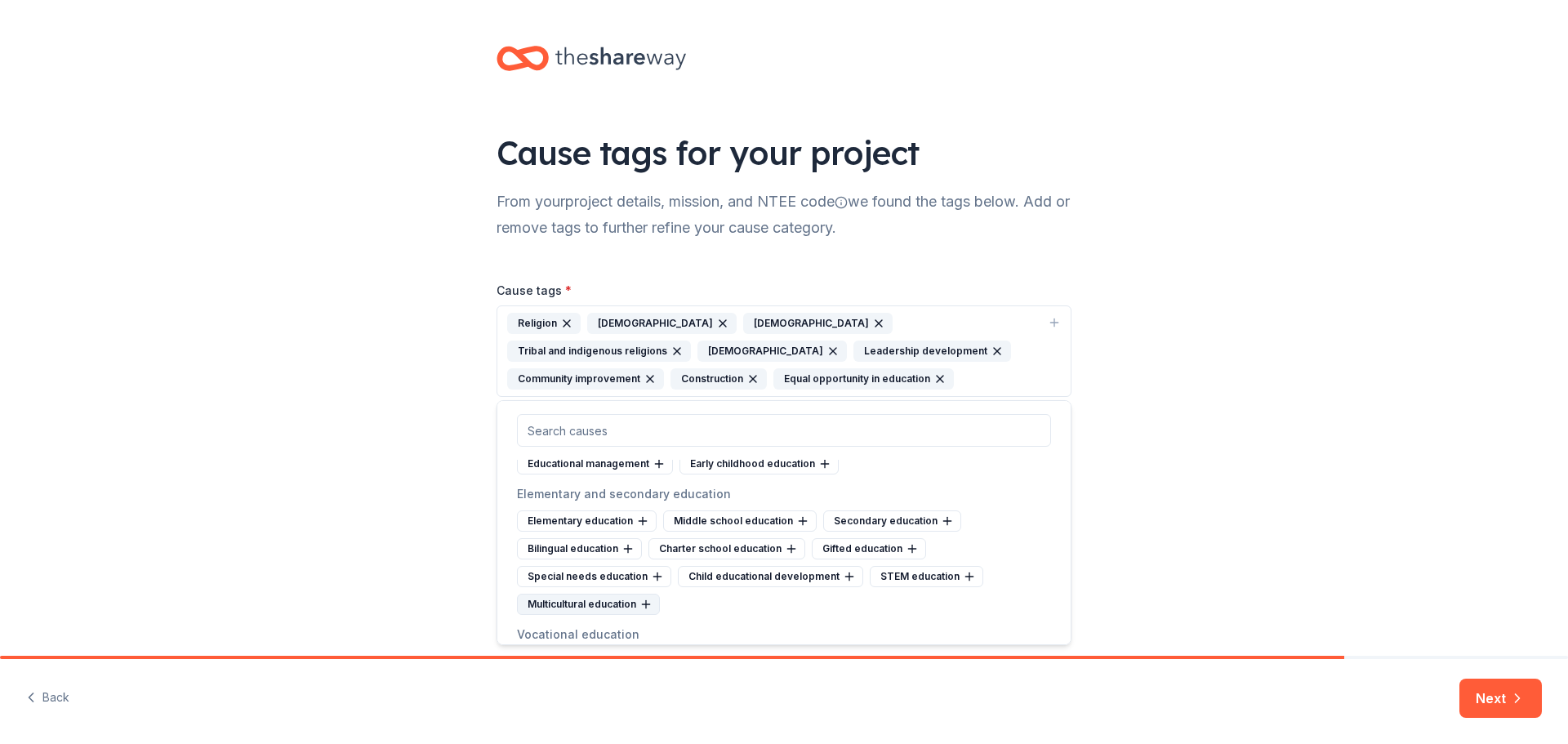
click at [620, 604] on div "Multicultural education" at bounding box center [589, 604] width 143 height 22
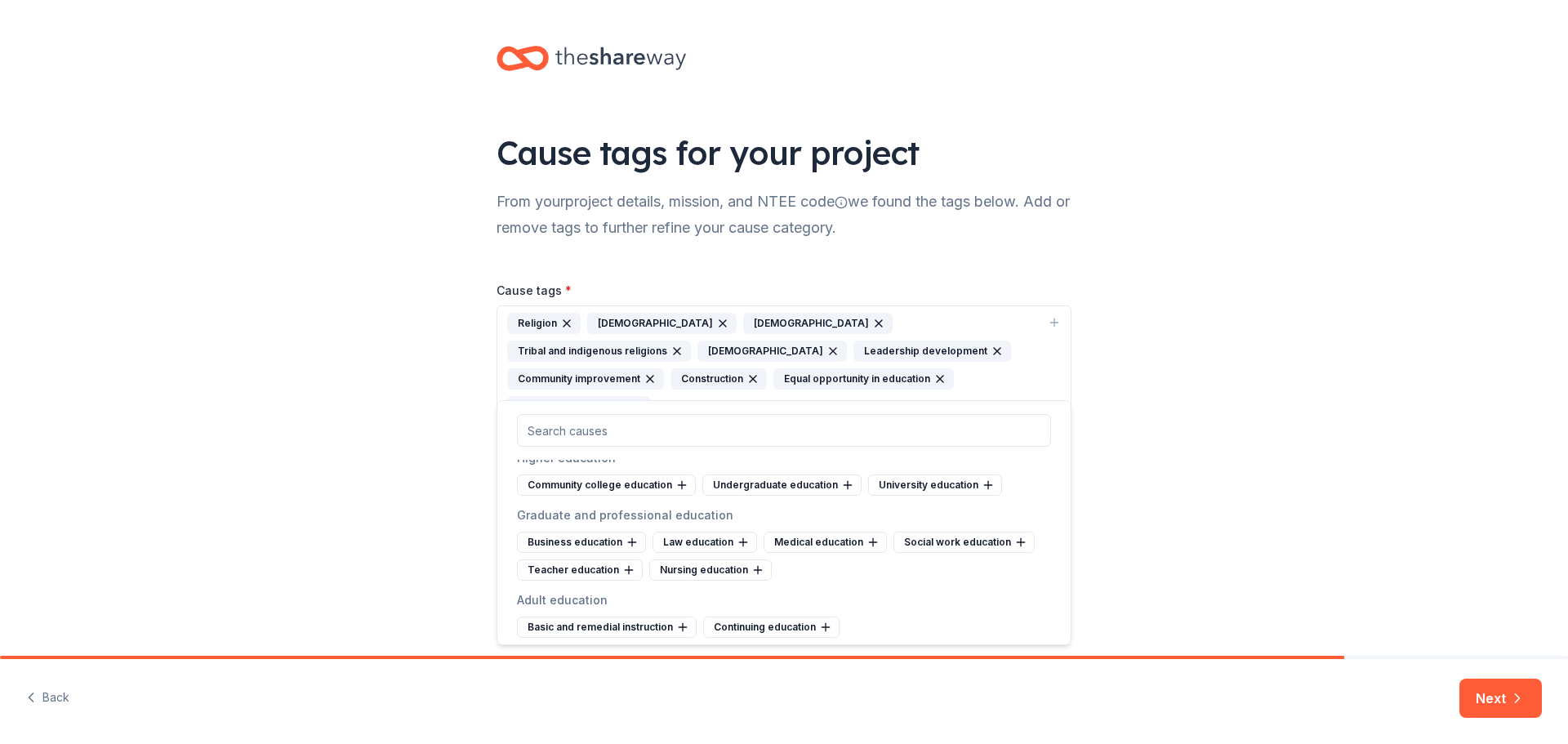
scroll to position [899, 0]
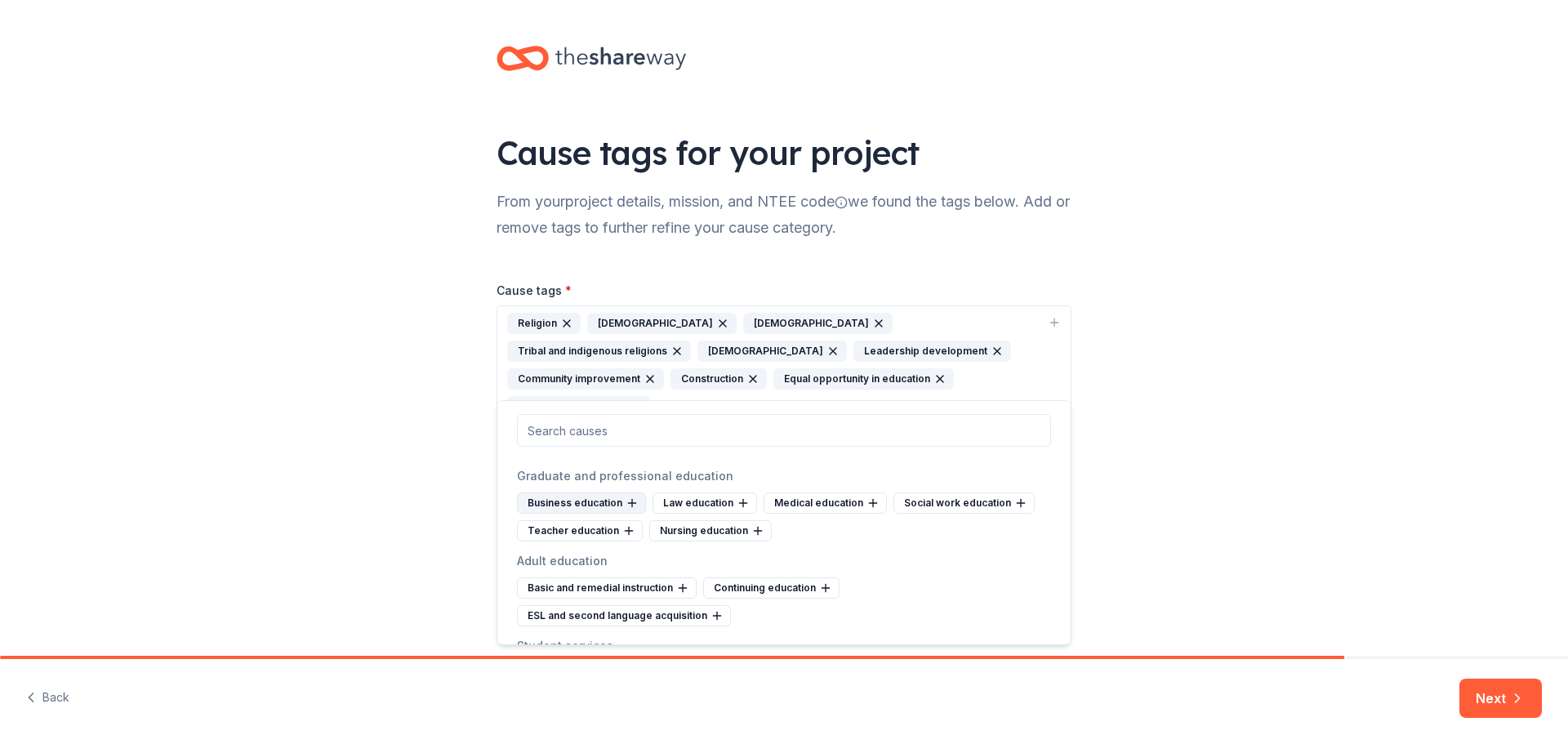
click at [579, 502] on div "Business education" at bounding box center [581, 503] width 129 height 22
click at [812, 499] on div "Social work education" at bounding box center [829, 503] width 141 height 22
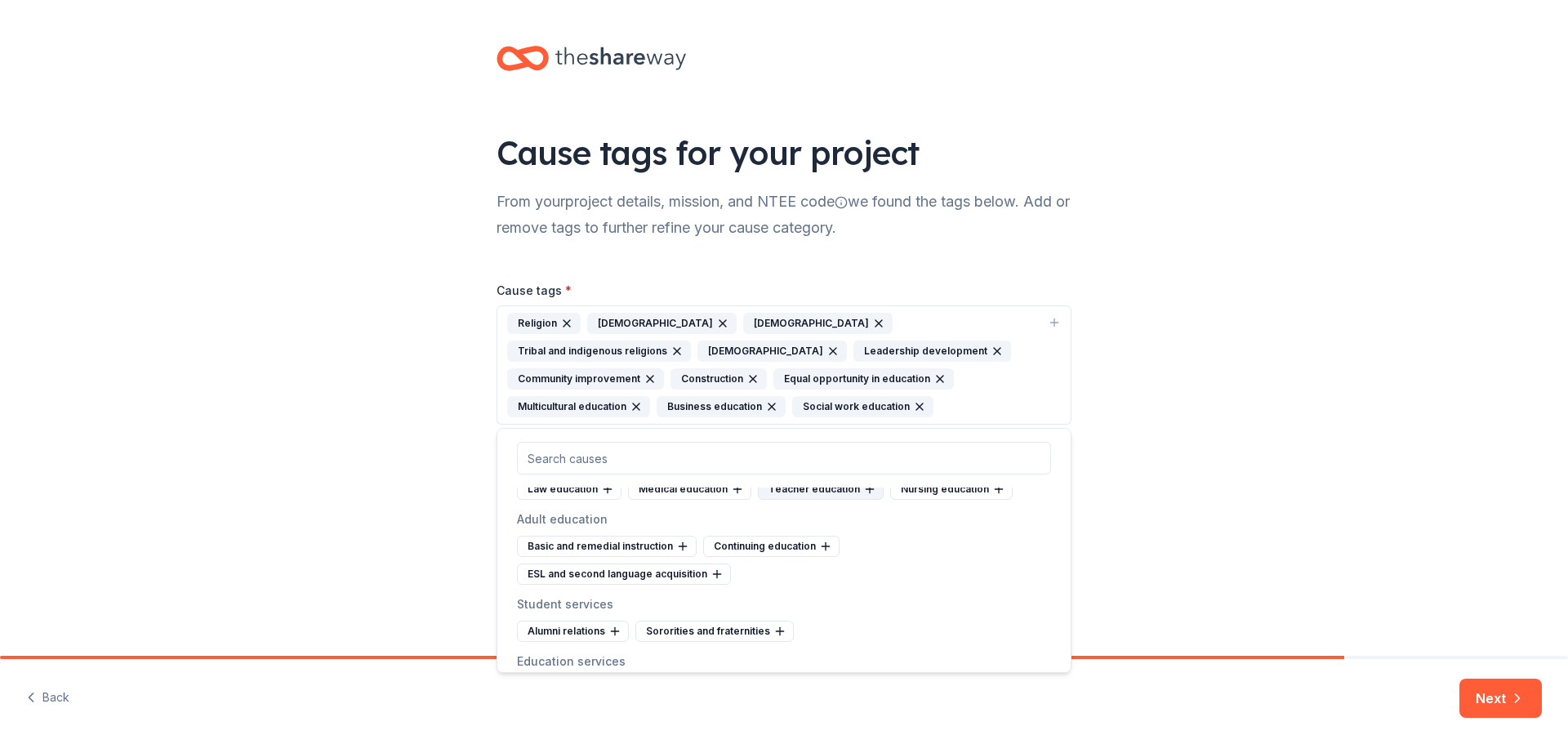
scroll to position [980, 0]
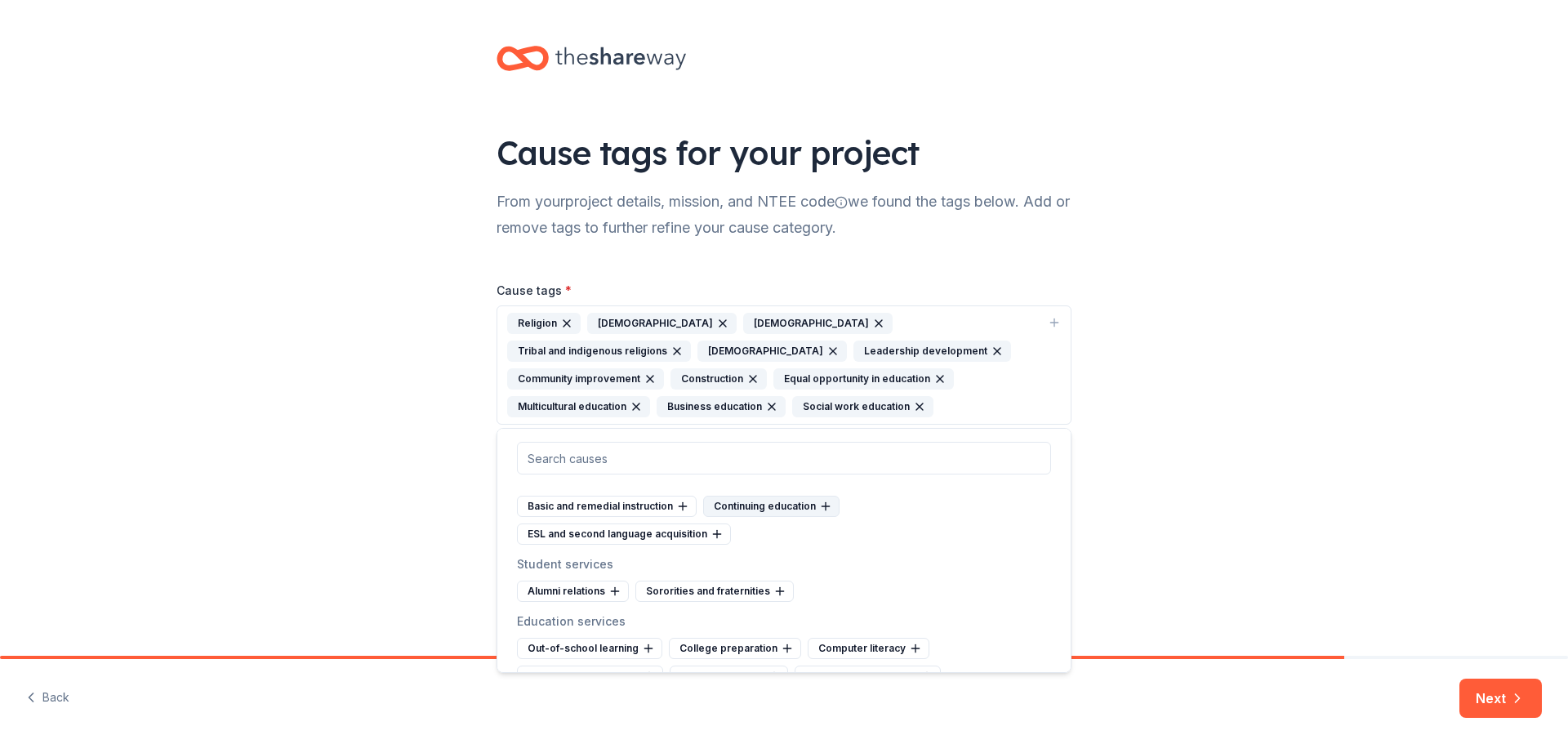
click at [760, 505] on div "Continuing education" at bounding box center [772, 506] width 136 height 22
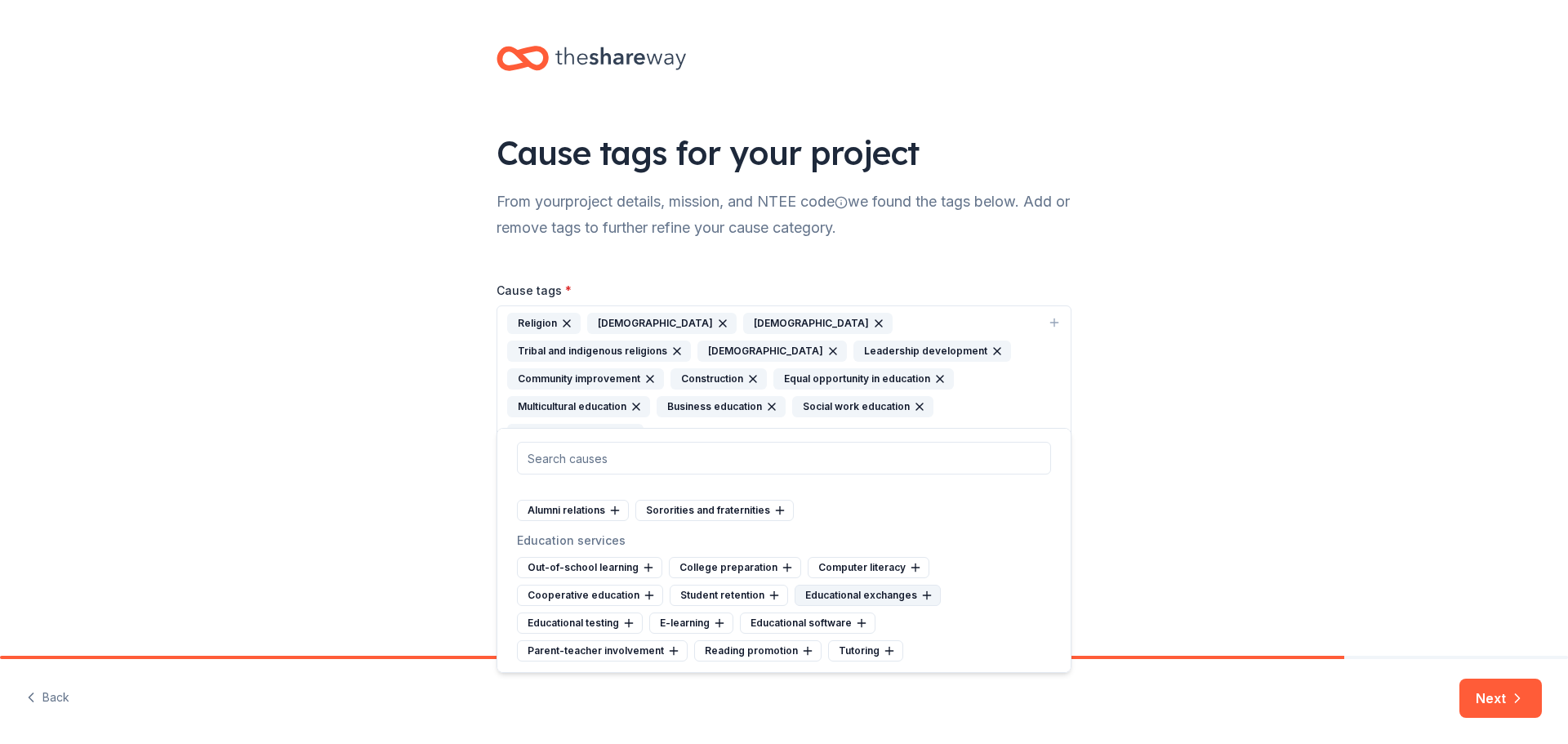
scroll to position [1062, 0]
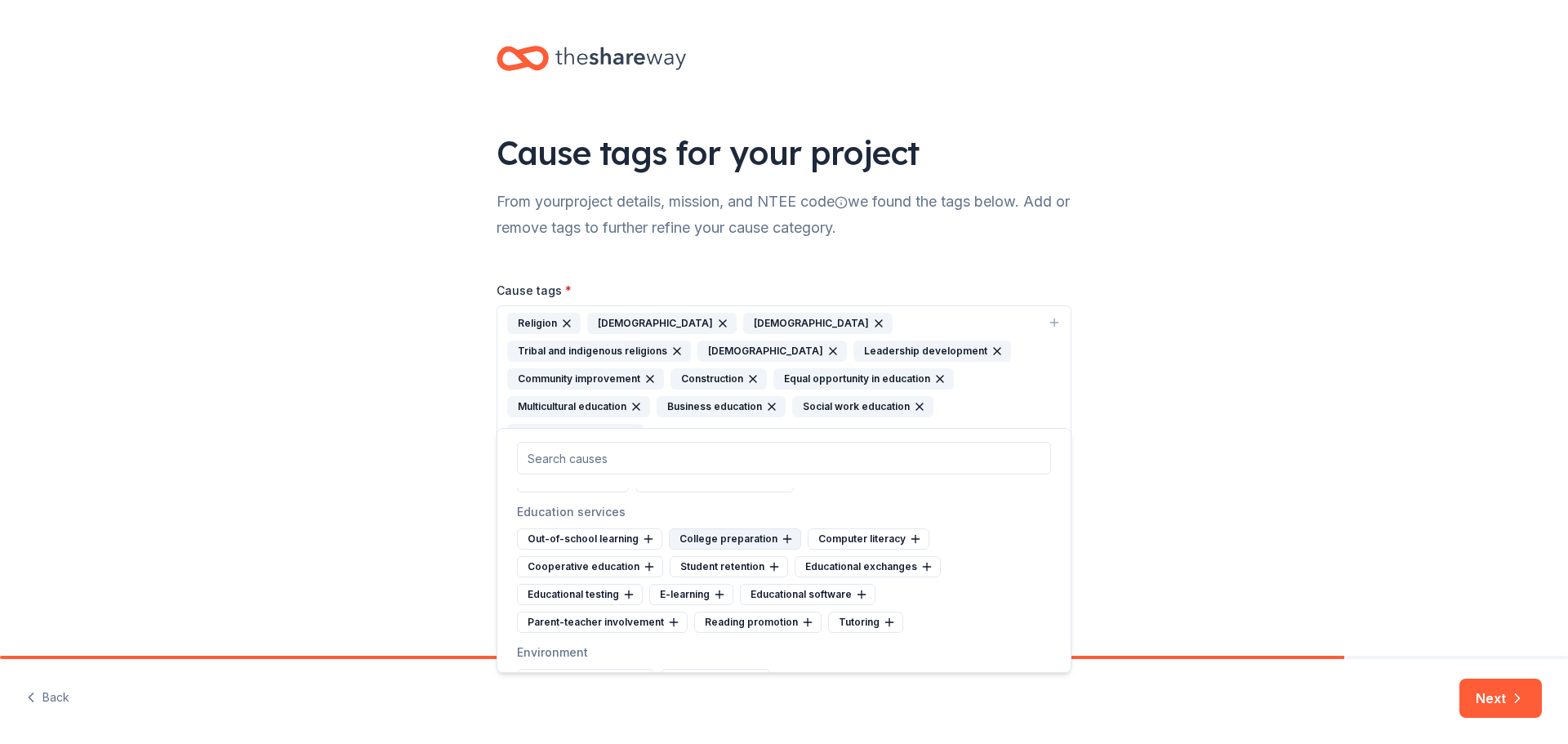
click at [742, 535] on div "College preparation" at bounding box center [735, 540] width 132 height 22
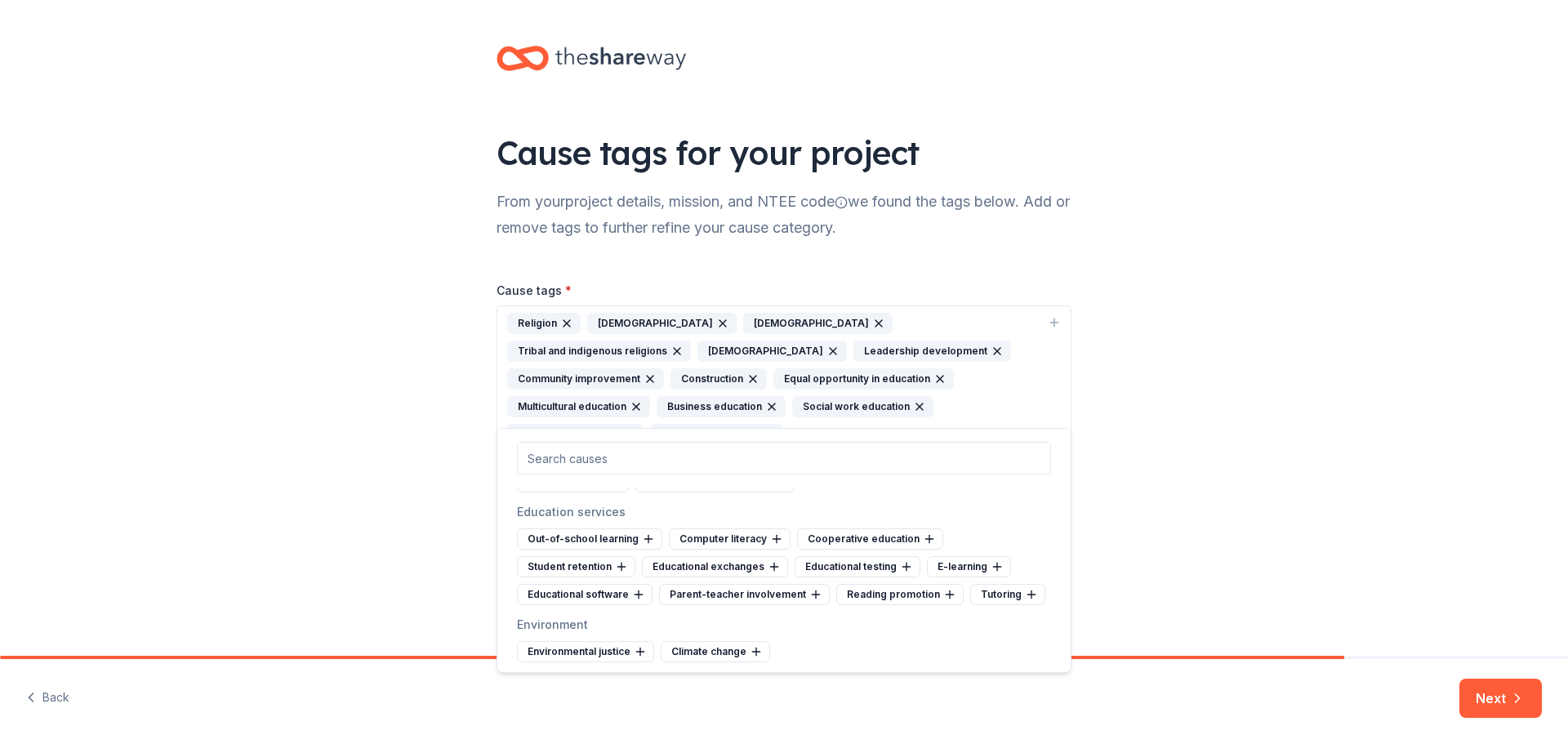
click at [742, 535] on div "Computer literacy" at bounding box center [730, 540] width 121 height 22
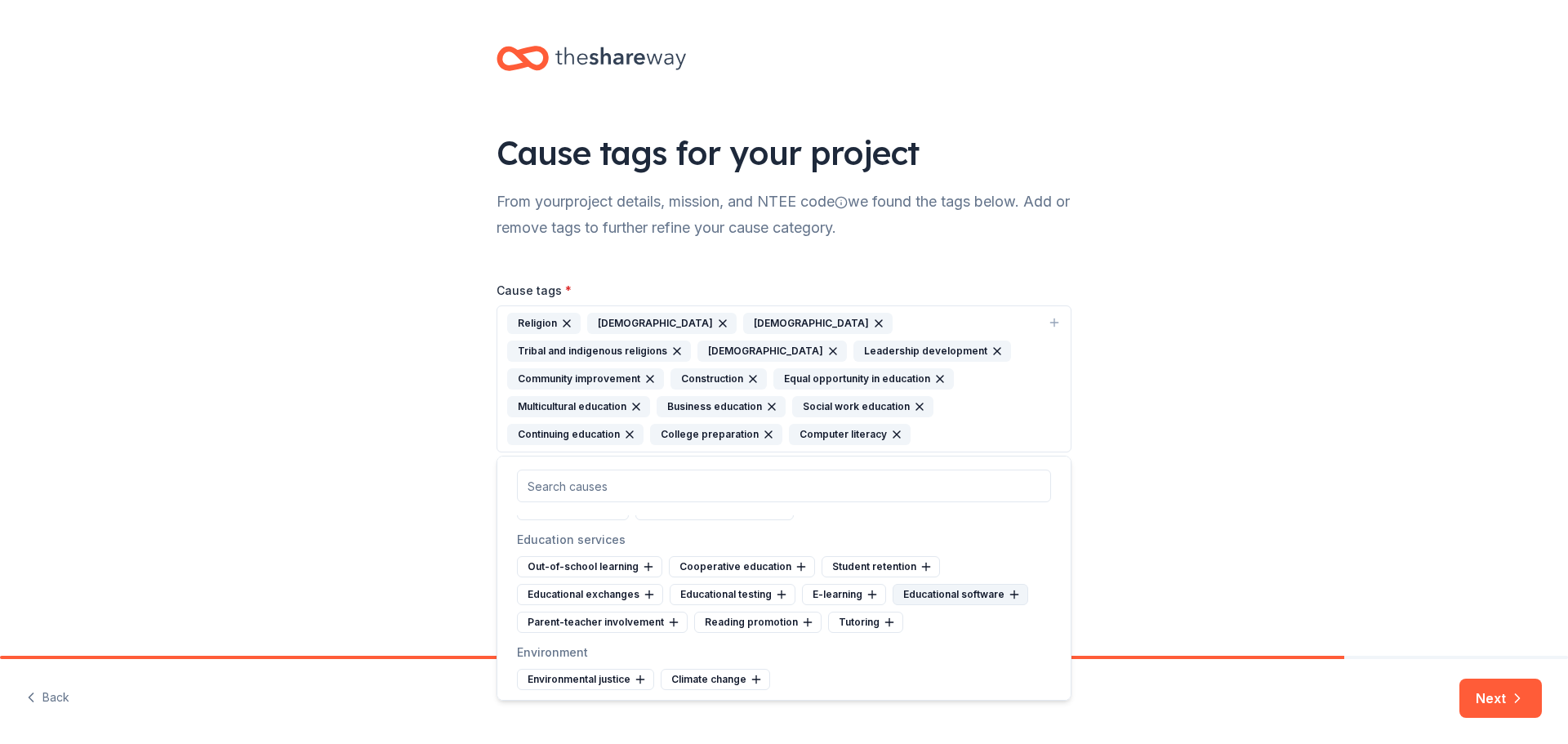
click at [959, 592] on div "Educational software" at bounding box center [960, 594] width 136 height 22
click at [565, 618] on div "Parent-teacher involvement" at bounding box center [602, 623] width 170 height 22
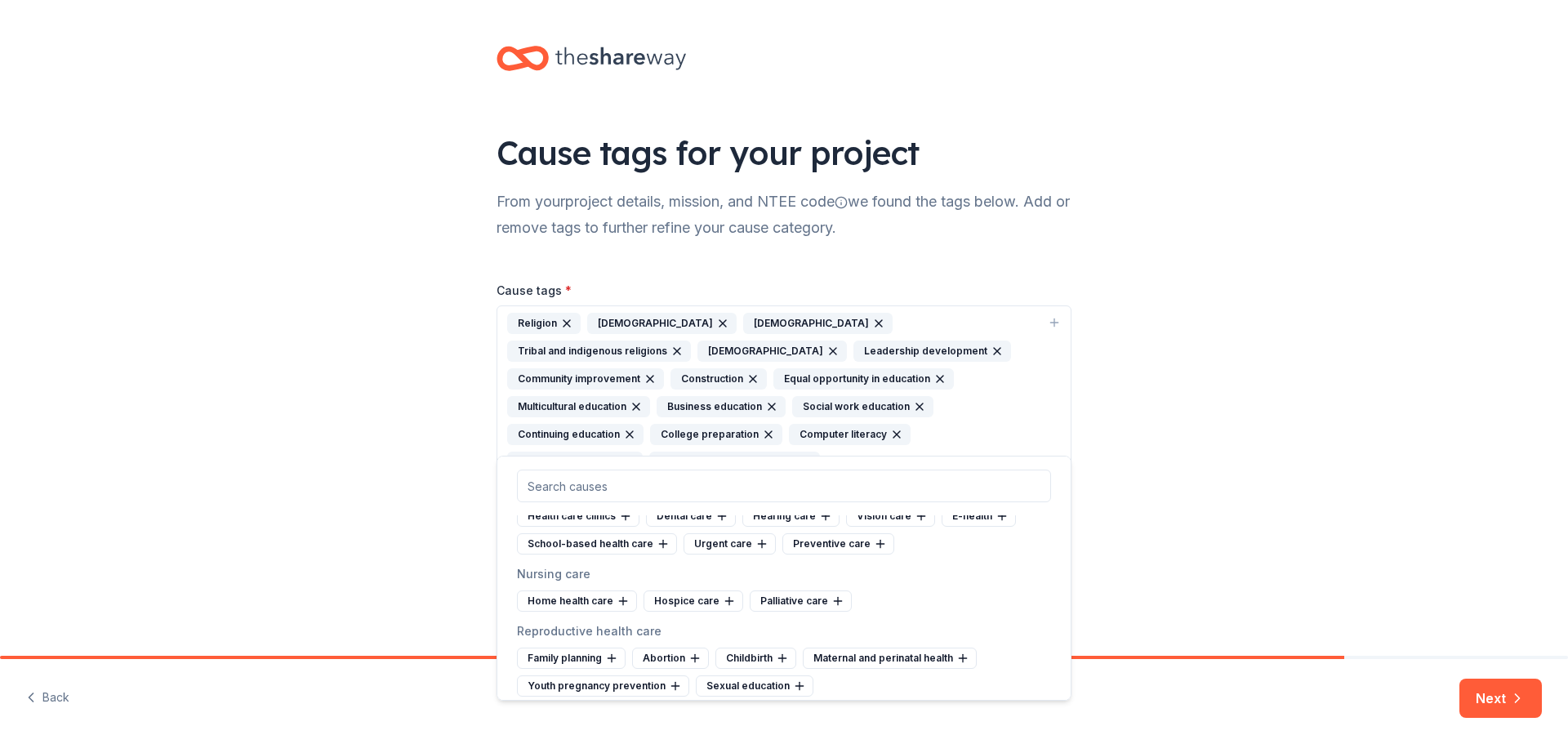
scroll to position [1960, 0]
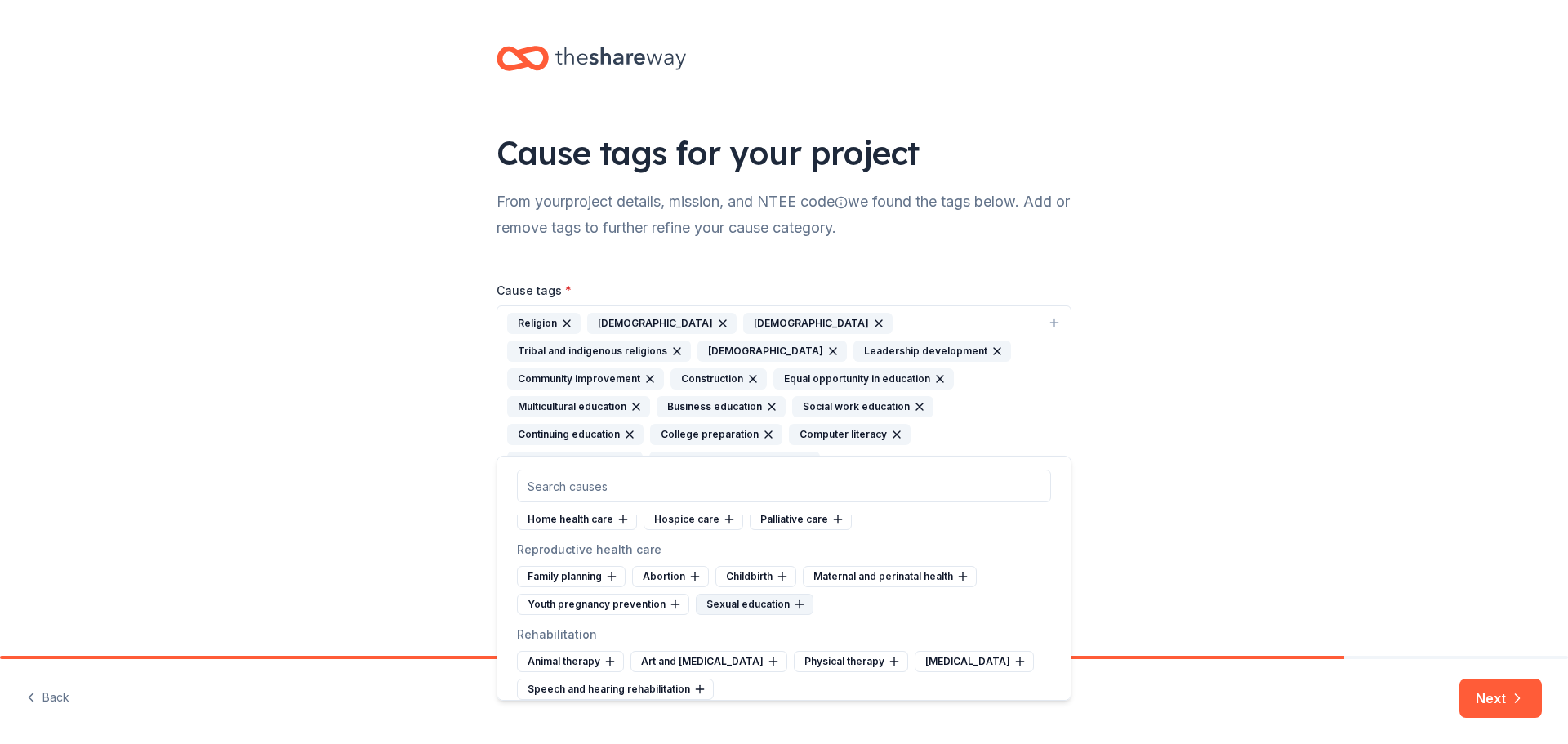
click at [764, 615] on div "Sexual education" at bounding box center [754, 604] width 117 height 22
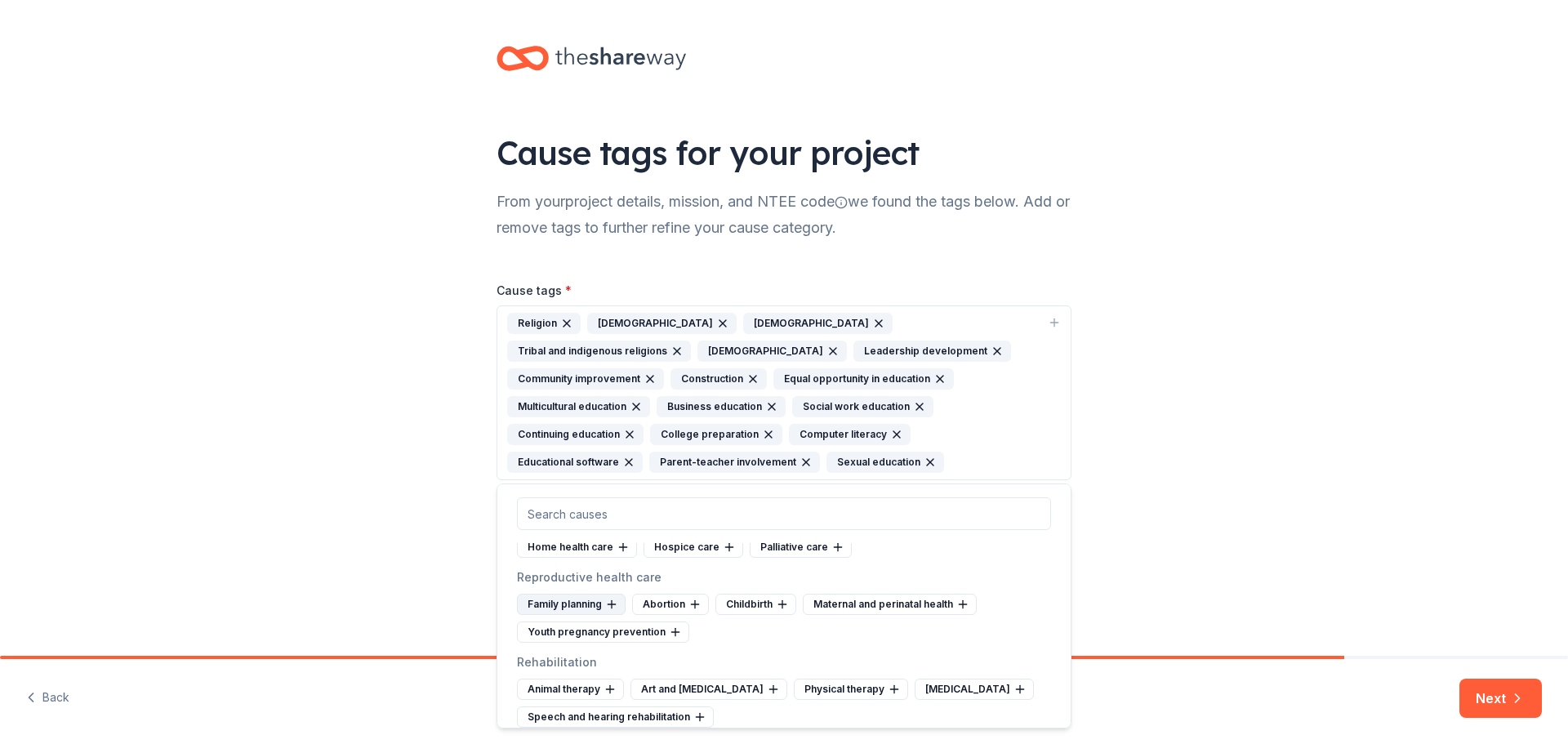
click at [586, 615] on div "Family planning" at bounding box center [571, 604] width 109 height 22
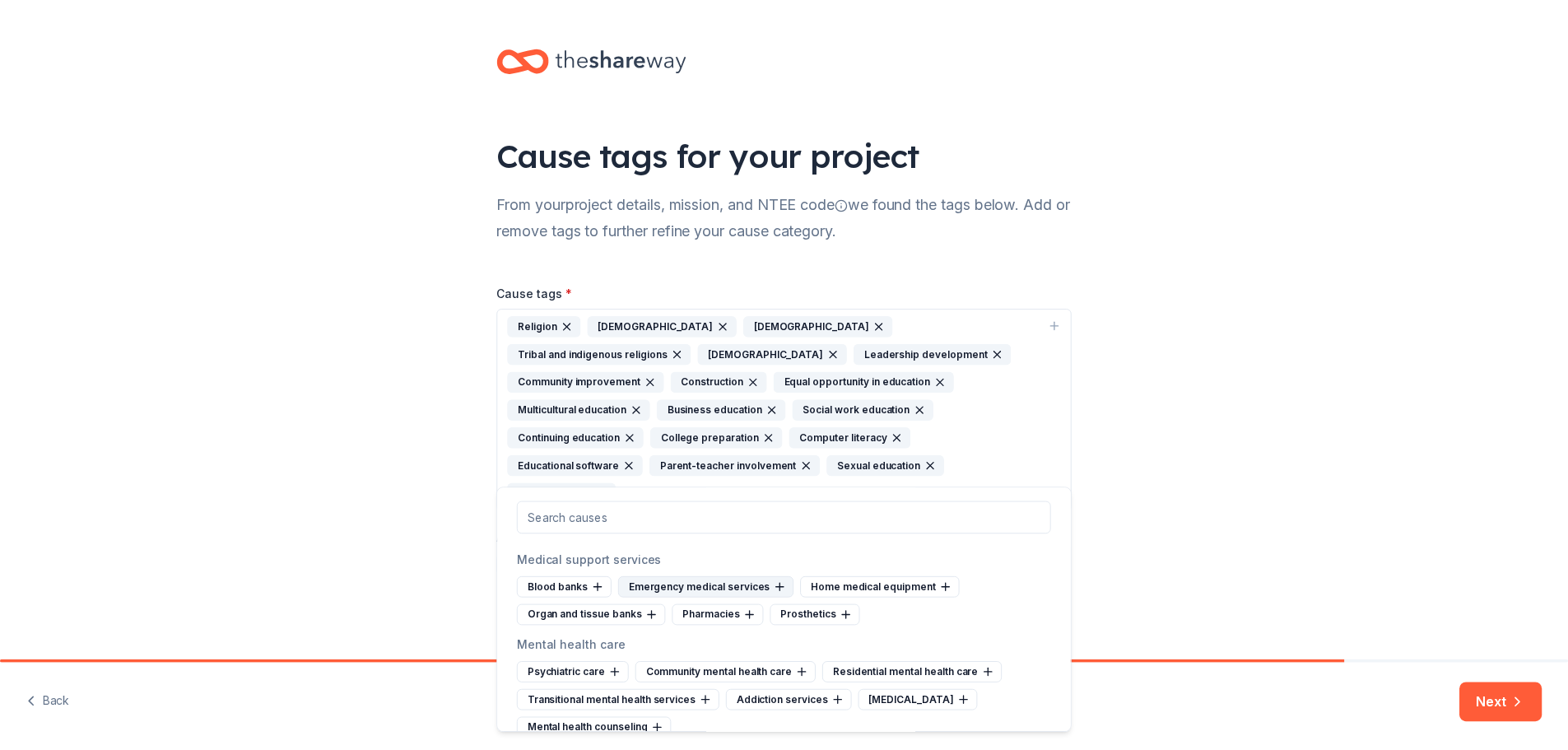
scroll to position [2223, 0]
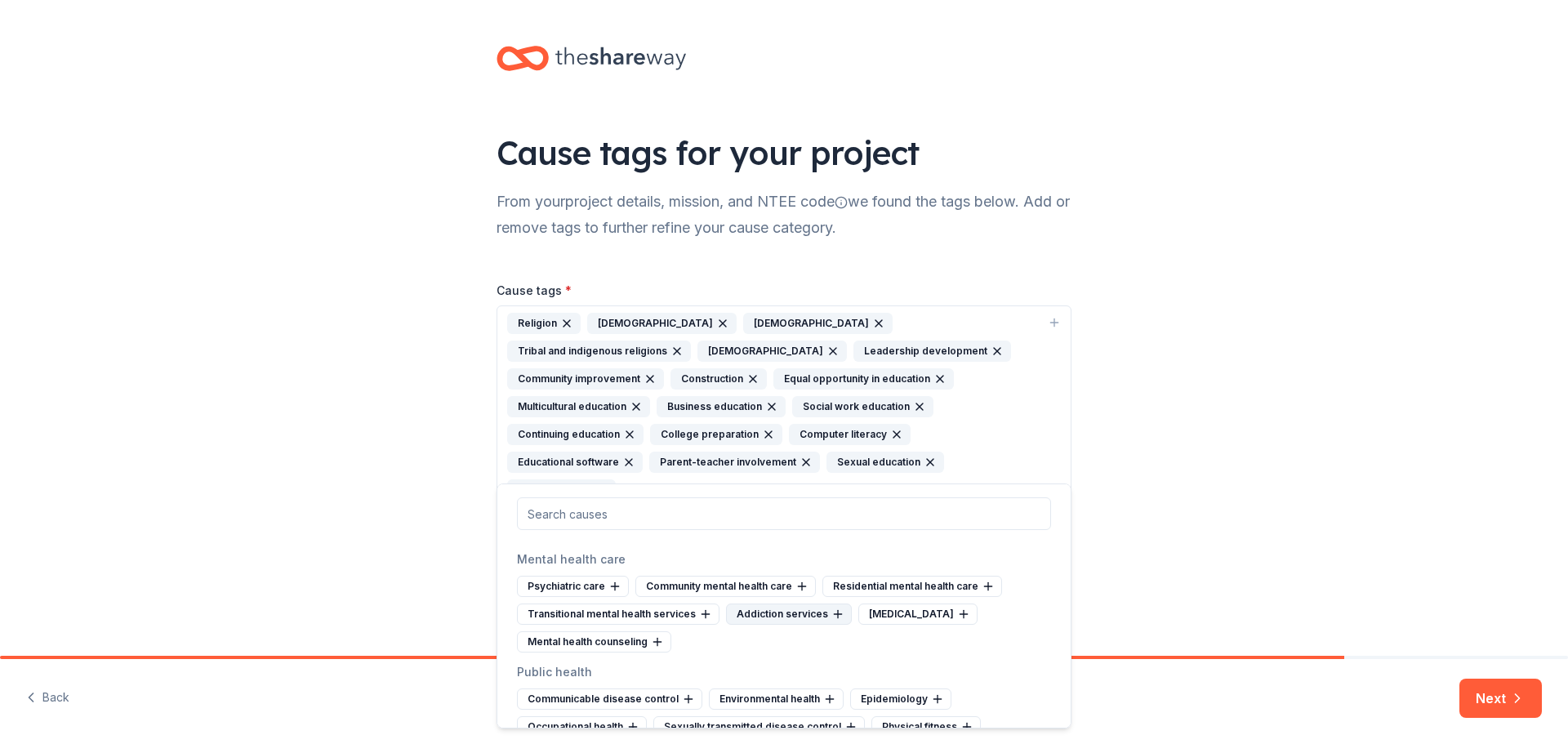
click at [791, 625] on div "Addiction services" at bounding box center [788, 614] width 126 height 22
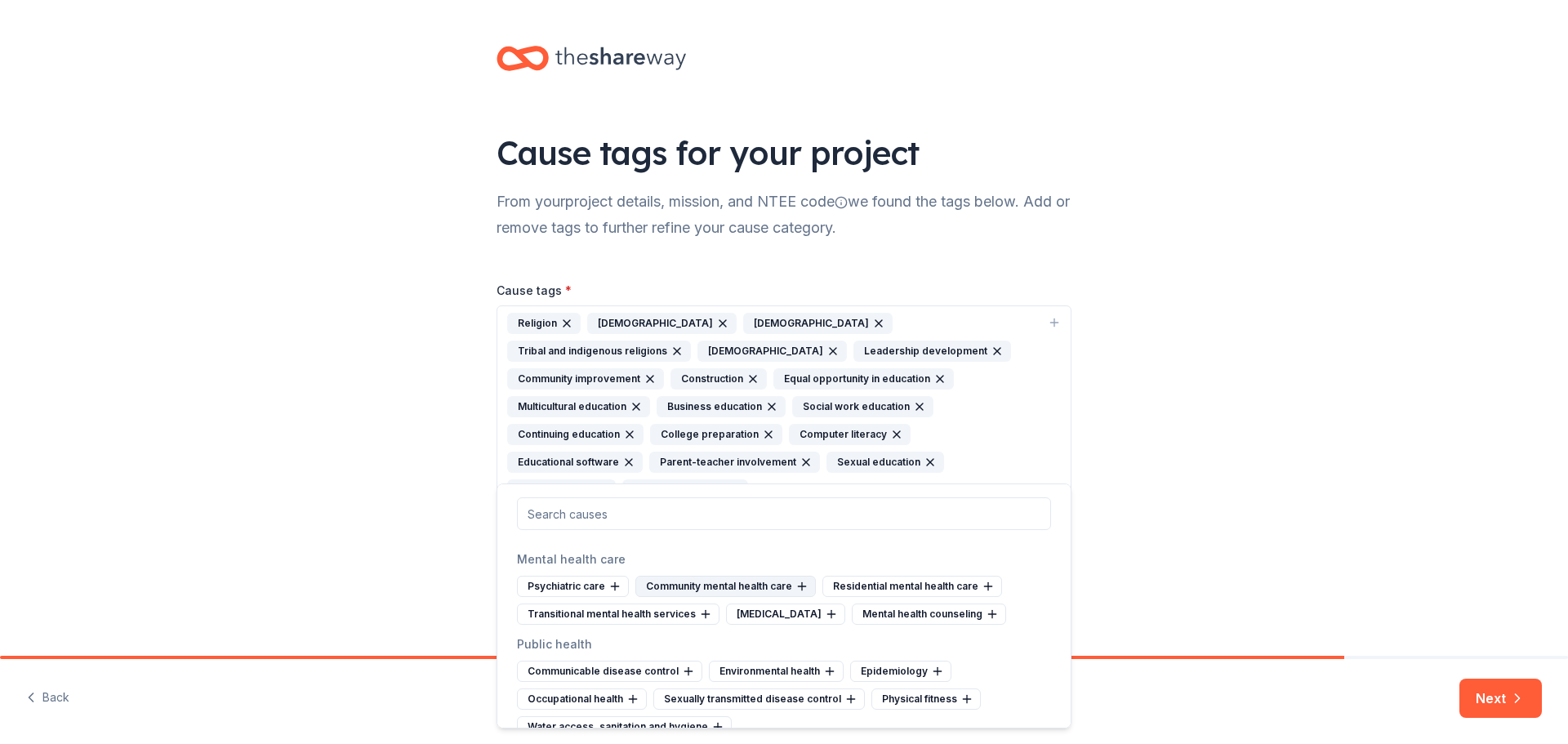
click at [743, 597] on div "Community mental health care" at bounding box center [725, 587] width 180 height 22
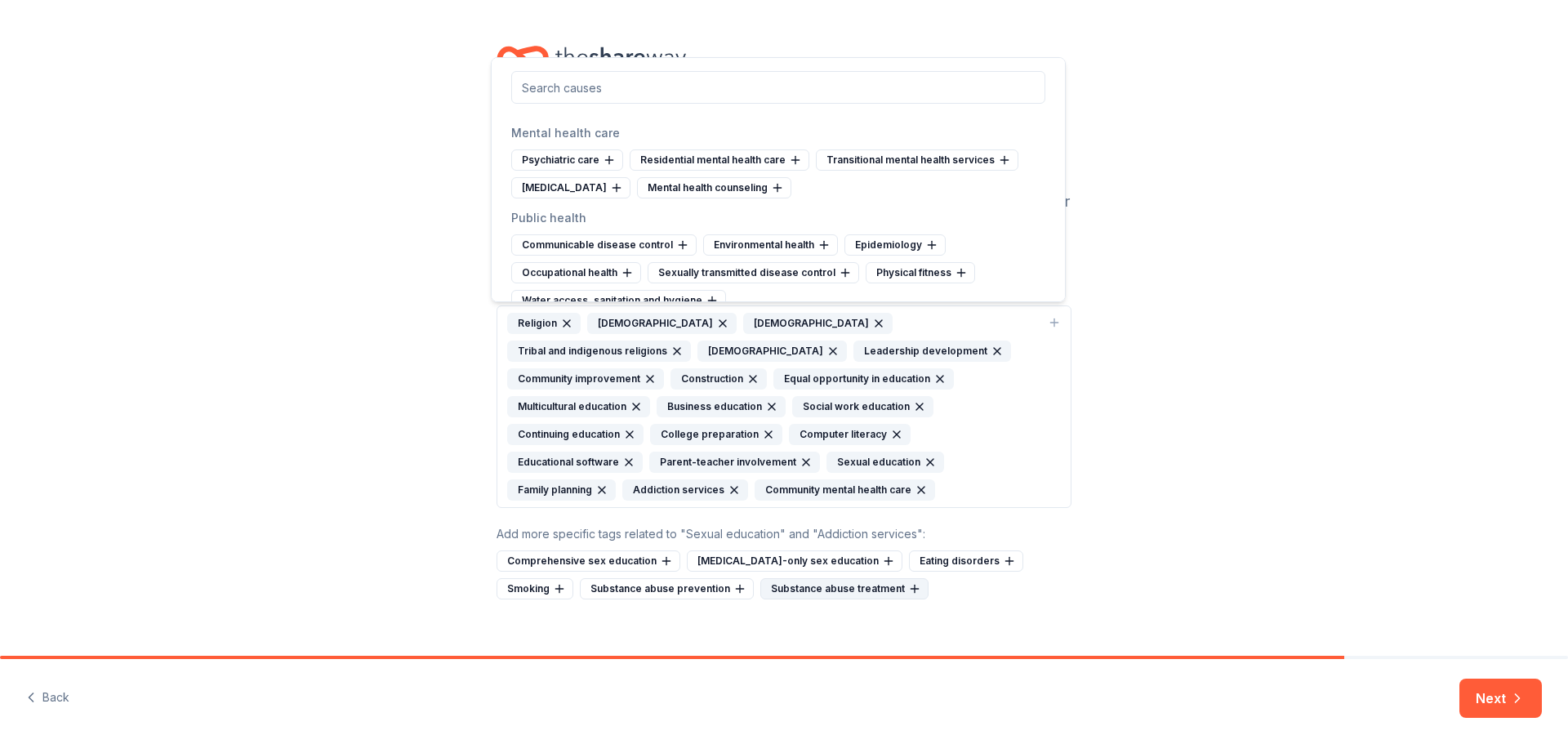
click at [761, 583] on div "Substance abuse treatment" at bounding box center [845, 589] width 168 height 22
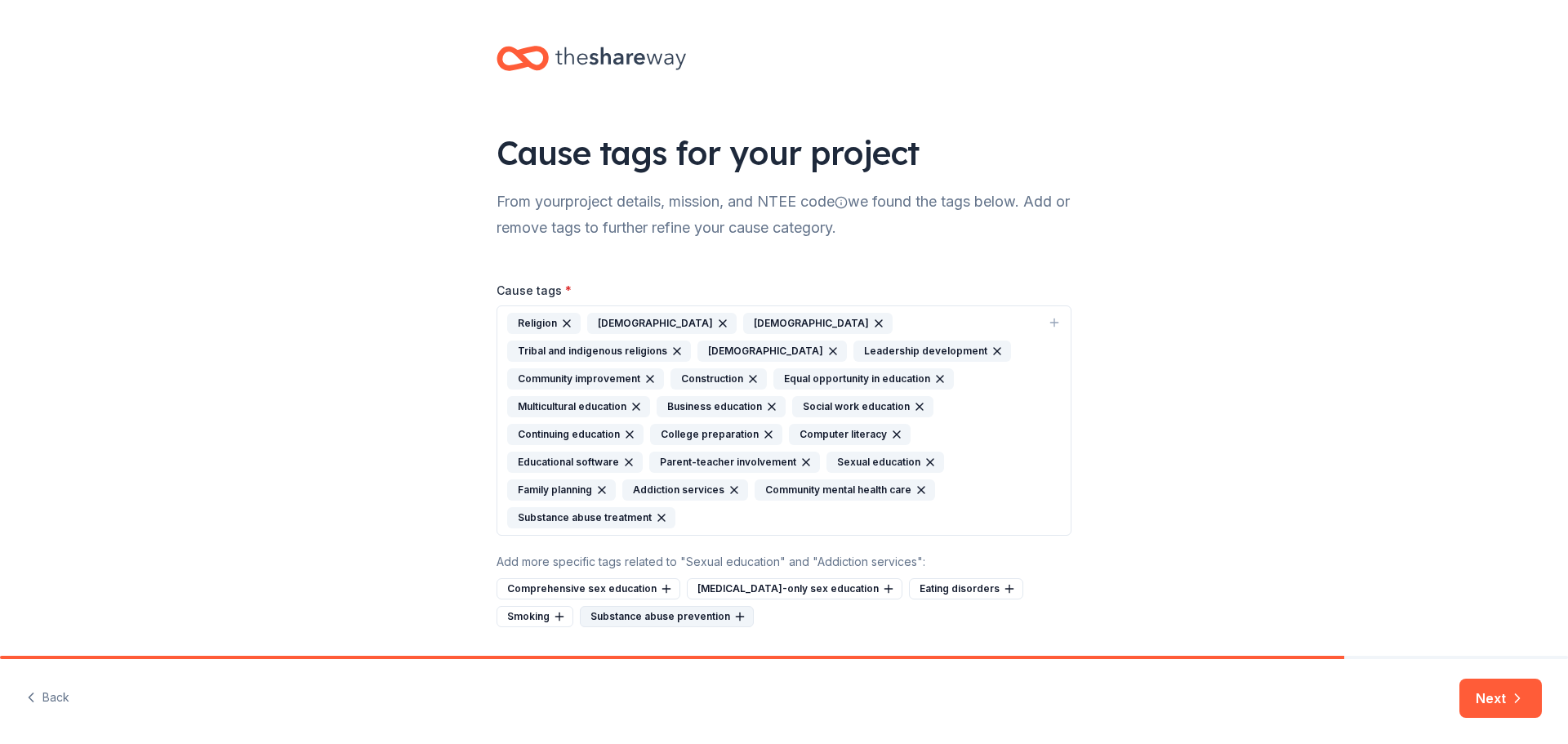
click at [580, 606] on div "Substance abuse prevention" at bounding box center [667, 617] width 174 height 22
click at [569, 579] on div "Comprehensive sex education" at bounding box center [588, 589] width 184 height 22
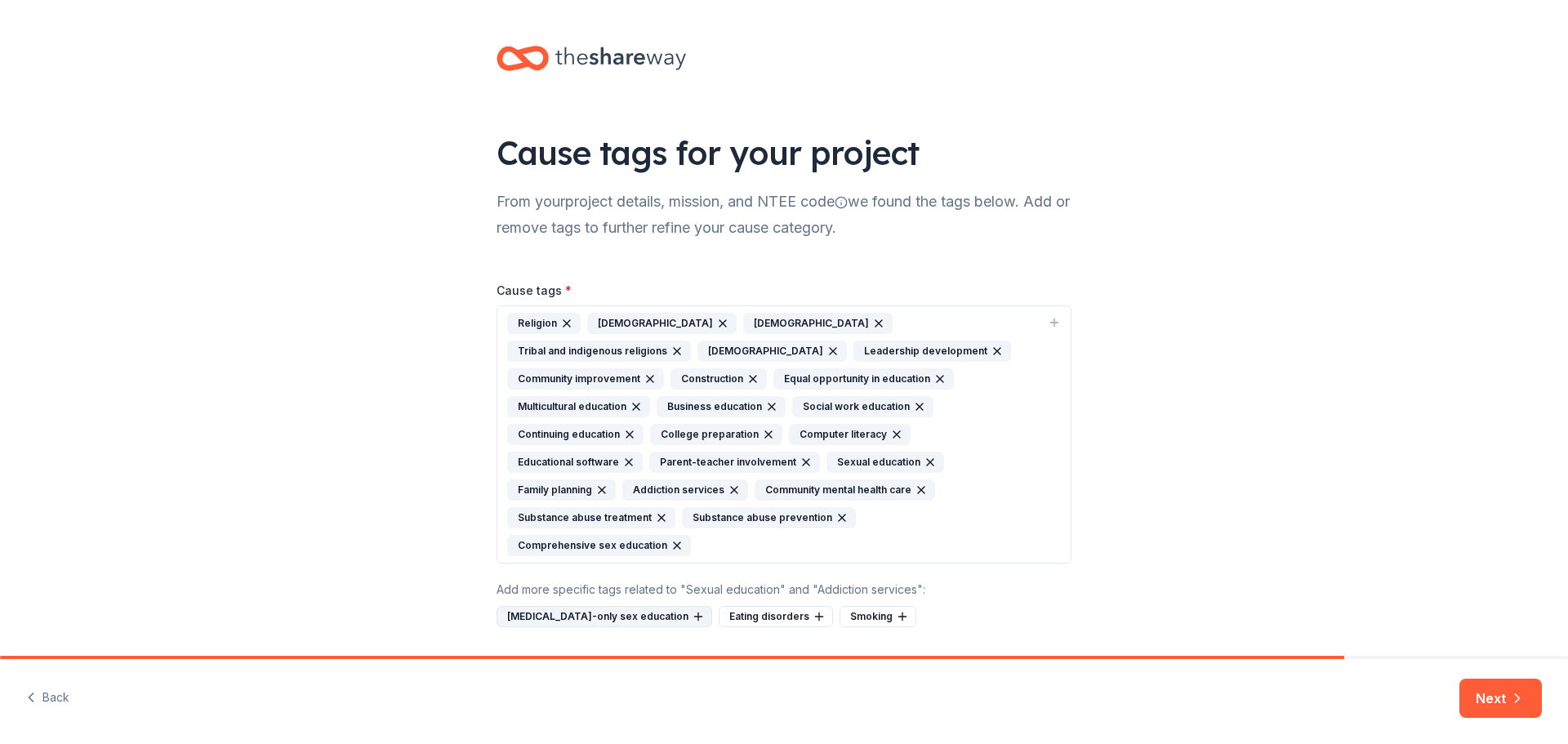
click at [573, 606] on div "Abstinence-only sex education" at bounding box center [604, 617] width 215 height 22
click at [573, 606] on div "Eating disorders" at bounding box center [554, 617] width 115 height 22
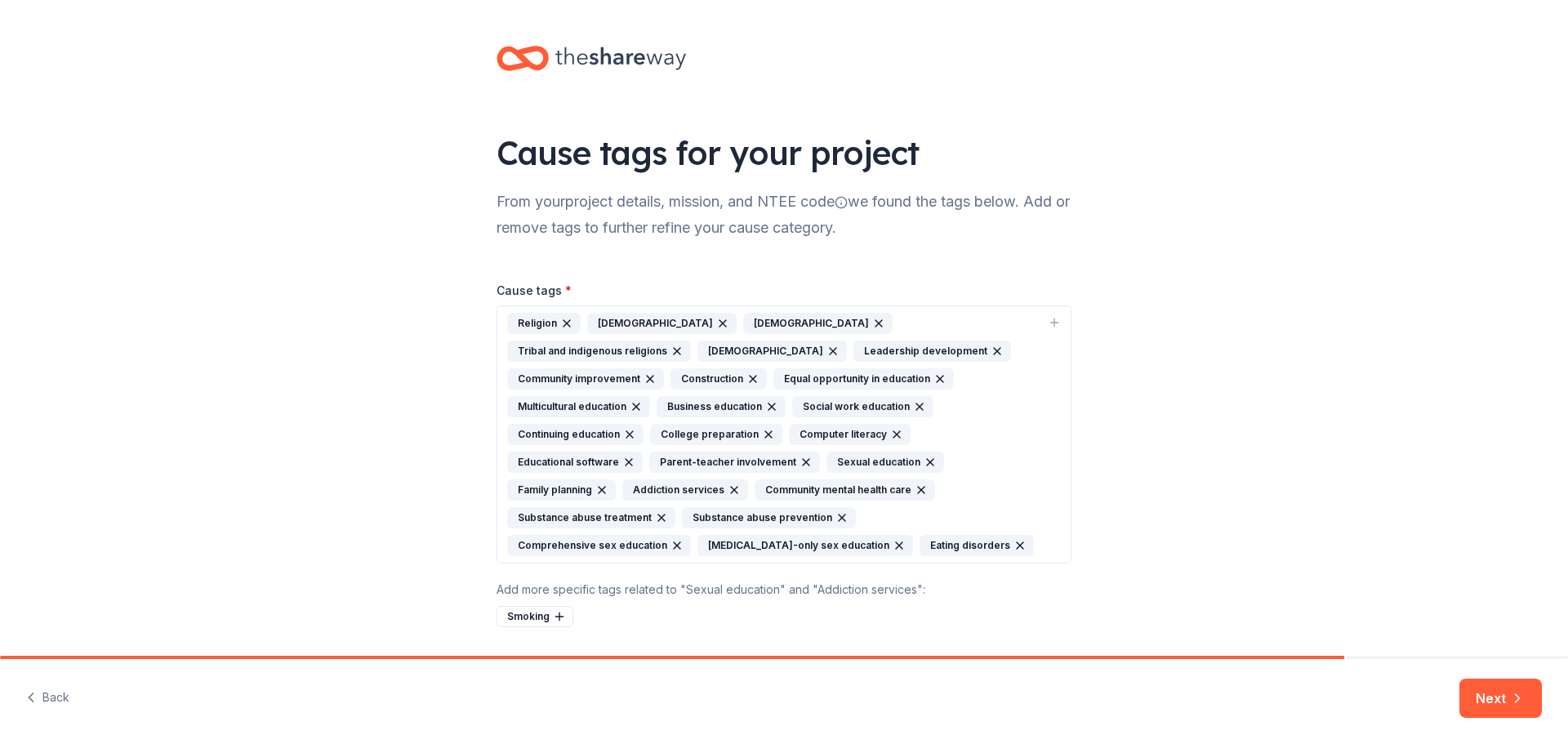
click at [536, 606] on div "Smoking" at bounding box center [535, 617] width 76 height 22
click at [1507, 687] on button "Next" at bounding box center [1501, 697] width 82 height 39
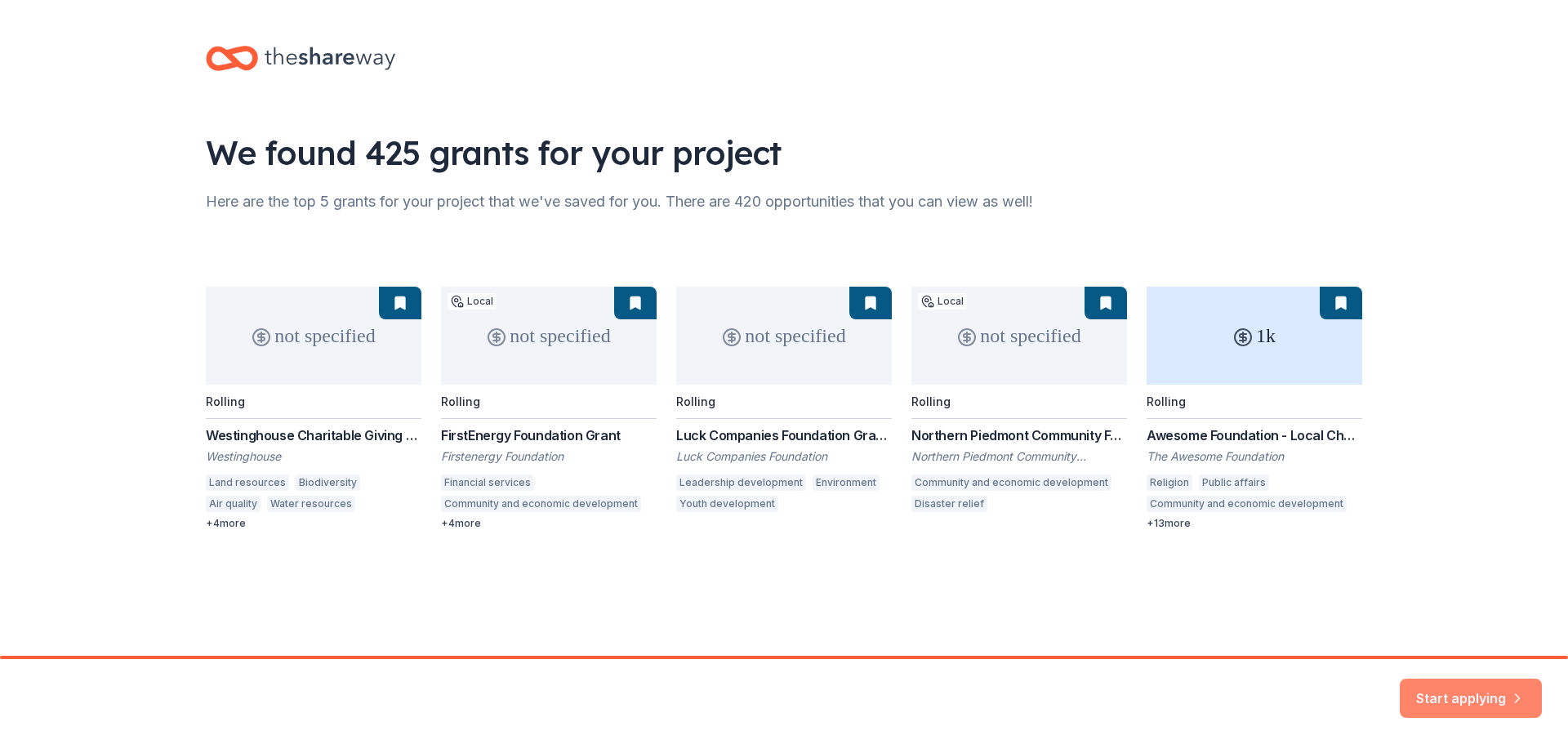
click at [1474, 684] on button "Start applying" at bounding box center [1471, 688] width 142 height 39
